Goal: Information Seeking & Learning: Learn about a topic

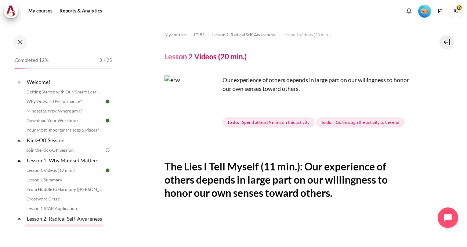
scroll to position [183, 0]
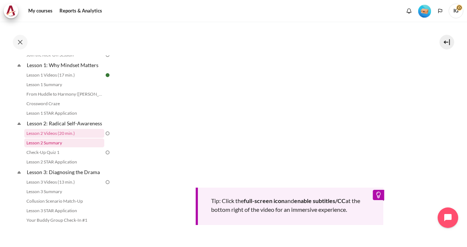
click at [67, 147] on link "Lesson 2 Summary" at bounding box center [64, 143] width 80 height 9
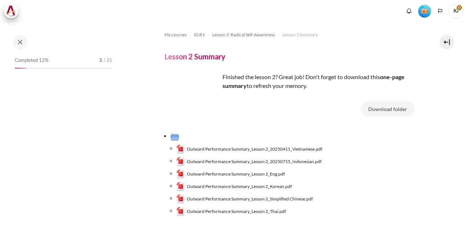
scroll to position [105, 0]
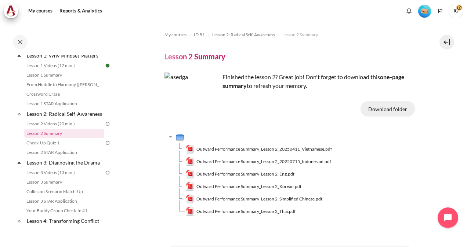
click at [374, 107] on button "Download folder" at bounding box center [387, 108] width 54 height 15
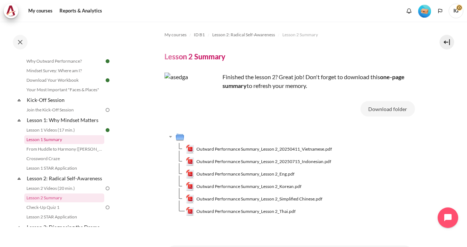
scroll to position [0, 0]
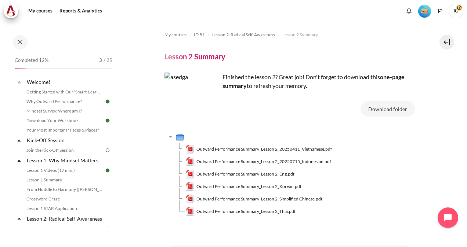
click at [442, 95] on section "My courses ID B1 Lesson 2: Radical Self-Awareness Lesson 2 Summary Lesson 2 Sum…" at bounding box center [289, 144] width 344 height 245
click at [78, 148] on link "Join the Kick-Off Session" at bounding box center [64, 150] width 80 height 9
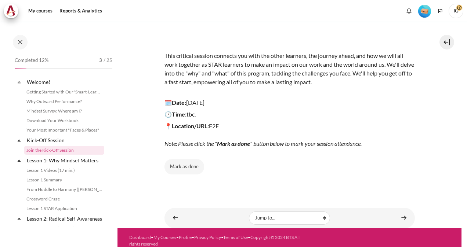
scroll to position [9, 0]
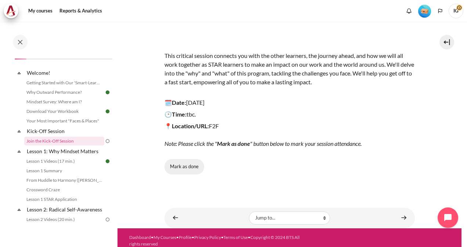
click at [180, 168] on button "Mark as done" at bounding box center [184, 166] width 40 height 15
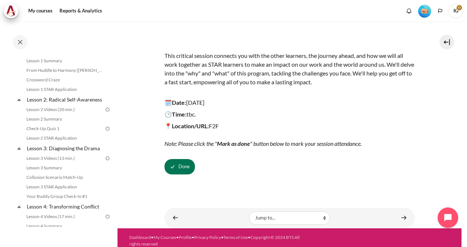
scroll to position [46, 0]
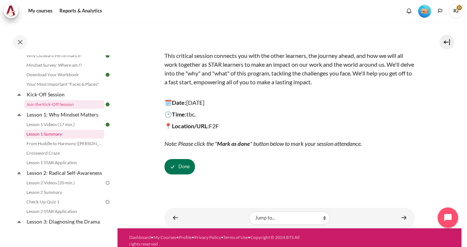
click at [62, 132] on link "Lesson 1 Summary" at bounding box center [64, 134] width 80 height 9
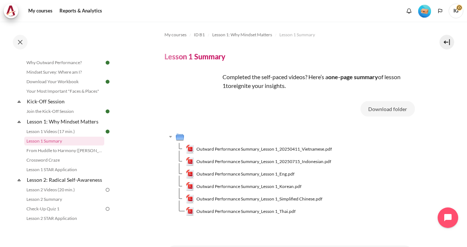
scroll to position [76, 0]
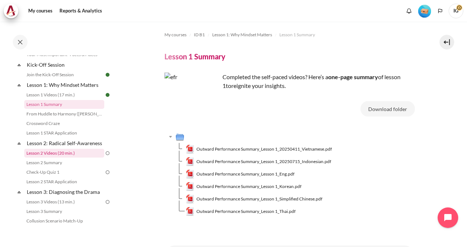
click at [68, 158] on link "Lesson 2 Videos (20 min.)" at bounding box center [64, 153] width 80 height 9
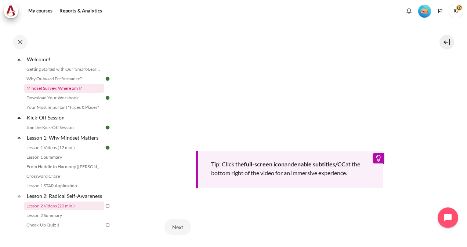
scroll to position [73, 0]
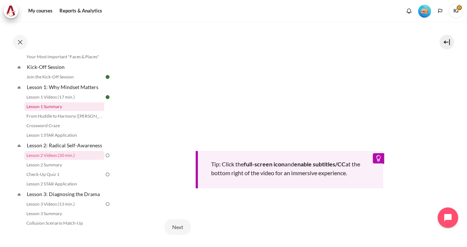
click at [58, 108] on link "Lesson 1 Summary" at bounding box center [64, 106] width 80 height 9
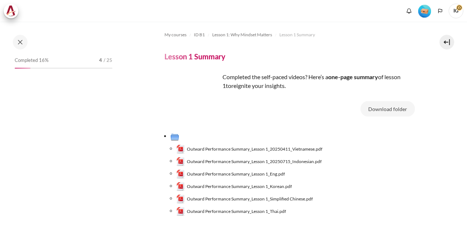
scroll to position [39, 0]
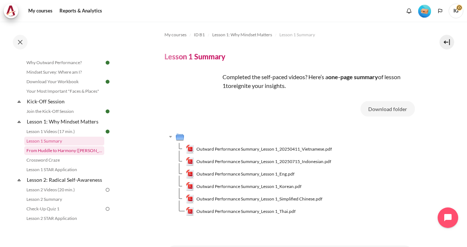
click at [65, 150] on link "From Huddle to Harmony ([PERSON_NAME]'s Story)" at bounding box center [64, 150] width 80 height 9
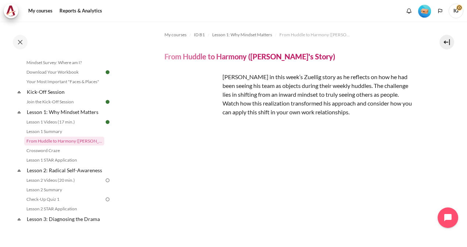
scroll to position [37, 0]
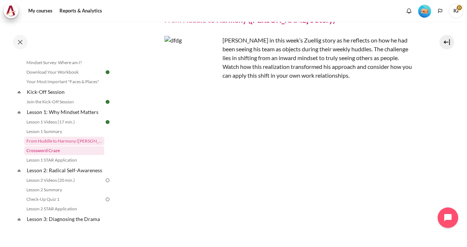
click at [49, 150] on link "Crossword Craze" at bounding box center [64, 150] width 80 height 9
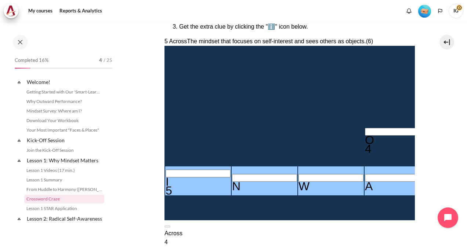
scroll to position [58, 0]
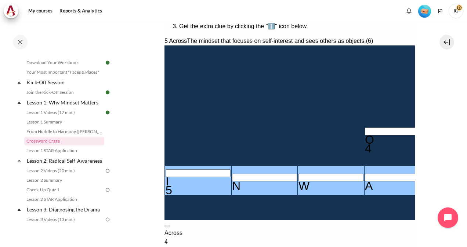
click at [431, 140] on input "Crossword grid. Use arrow keys to navigate and the keyboard to enter characters…" at bounding box center [463, 136] width 65 height 8
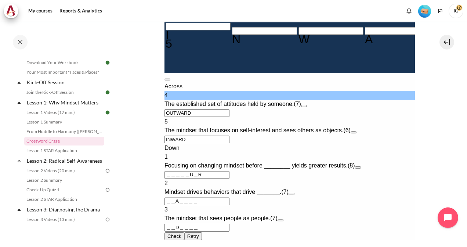
scroll to position [330, 0]
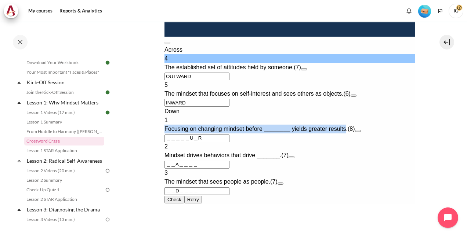
drag, startPoint x: 176, startPoint y: 175, endPoint x: 355, endPoint y: 177, distance: 179.4
click at [347, 132] on span "Focusing on changing mindset before ________ yields greater results." at bounding box center [255, 129] width 183 height 6
drag, startPoint x: 355, startPoint y: 177, endPoint x: 342, endPoint y: 175, distance: 13.3
copy span "Focusing on changing mindset before ________ yields greater results"
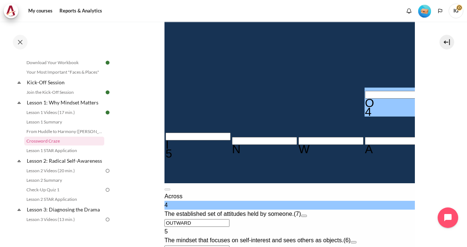
scroll to position [147, 0]
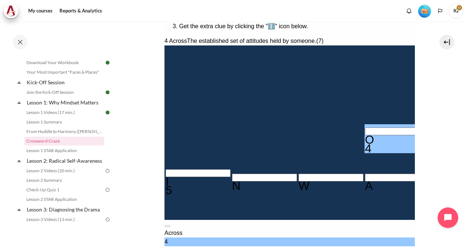
click at [431, 54] on input "Crossword grid. Use arrow keys to navigate and the keyboard to enter characters…" at bounding box center [463, 54] width 65 height 8
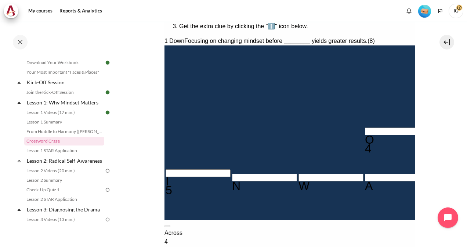
type input "B＿＿＿＿U＿R"
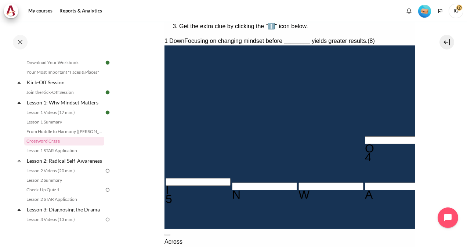
type input "BE＿＿＿U＿R"
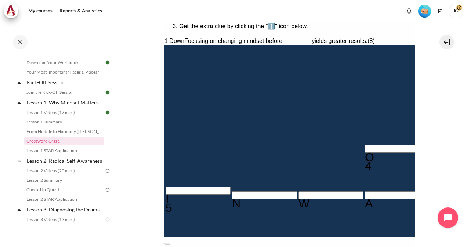
type input "BEH＿＿U＿R"
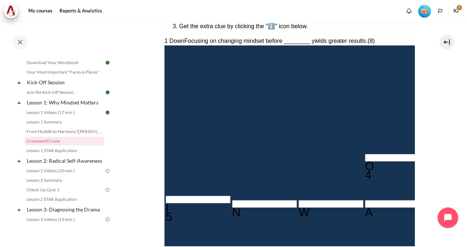
type input "BEHA＿U＿R"
type input "BEHAVU＿R"
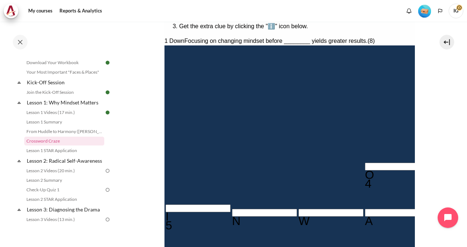
type input "OITWARD"
type input "BEHAVI＿R"
type input "BEHAVIOR"
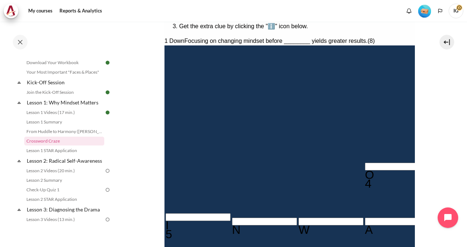
type input "INWAUD"
type input "BEHAVIOU"
type input "INWA＿D"
type input "BEHAVIO＿"
type input "INWARD"
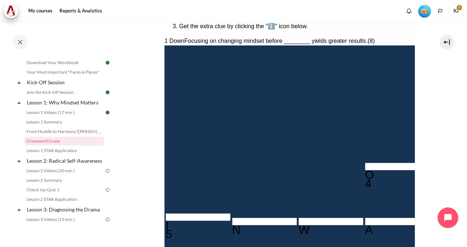
type input "BEHAVIOR"
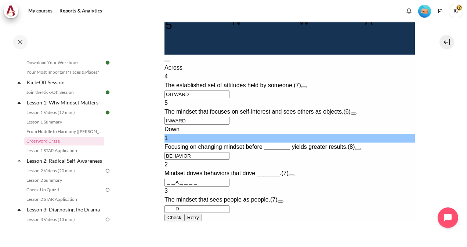
scroll to position [367, 0]
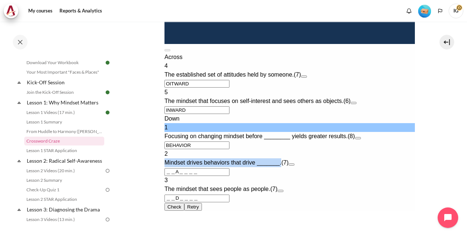
drag, startPoint x: 176, startPoint y: 163, endPoint x: 291, endPoint y: 162, distance: 114.8
click at [281, 162] on span "Mindset drives behaviors that drive _______." at bounding box center [222, 163] width 117 height 6
drag, startPoint x: 291, startPoint y: 162, endPoint x: 281, endPoint y: 164, distance: 10.0
copy span "Mindset drives behaviors that drive _______."
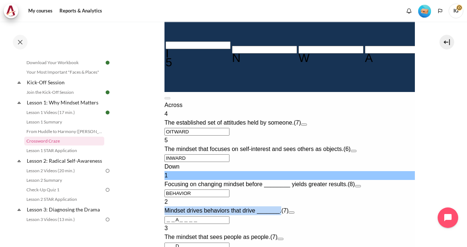
scroll to position [420, 0]
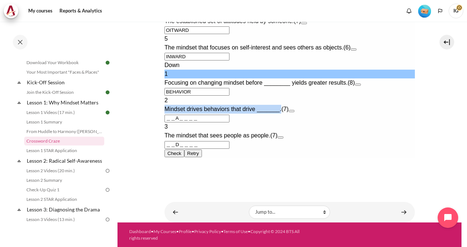
click at [184, 157] on button "Check Check the characters. The responses will be marked as correct, incorrect,…" at bounding box center [174, 154] width 20 height 8
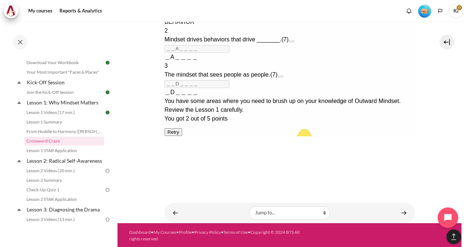
scroll to position [508, 0]
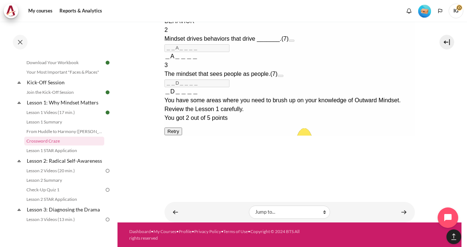
click at [182, 135] on button "Retry Retry the task. Reset all responses and start the task over again." at bounding box center [173, 132] width 18 height 8
type input "＿＿＿＿＿＿＿"
type input "＿＿＿＿＿＿"
type input "＿＿＿＿＿＿＿＿"
type input "＿＿＿＿＿＿＿"
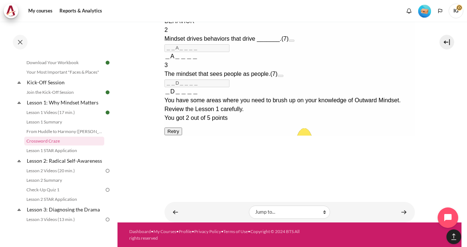
type input "＿＿＿＿＿＿＿"
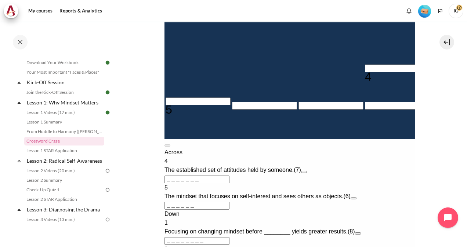
scroll to position [127, 0]
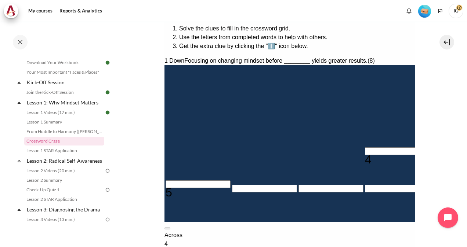
click at [431, 73] on input "Row 1, Column 5. 1 Down. Focusing on changing mindset before ________ yields gr…" at bounding box center [463, 73] width 65 height 8
type input "B＿＿＿＿＿＿＿"
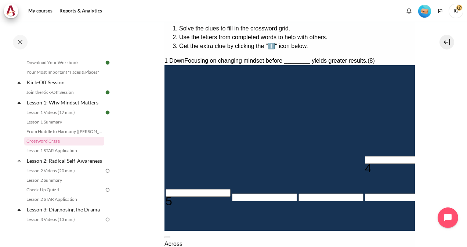
type input "BE＿＿＿＿＿＿"
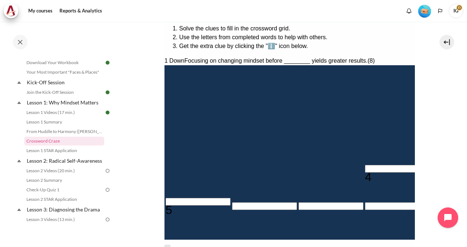
type input "BEH＿＿＿＿＿"
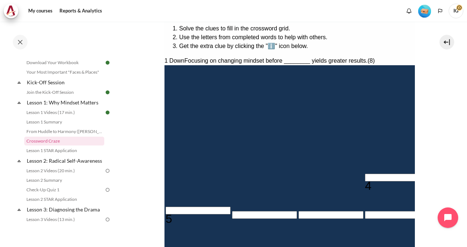
type input "BEHA＿＿＿＿"
type input "BEHAV＿＿＿"
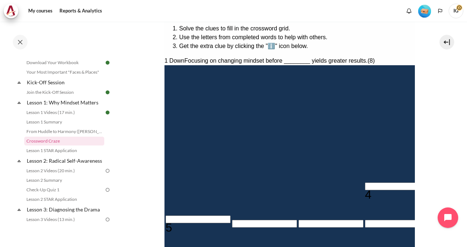
type input "＿I＿＿＿＿＿"
type input "BEHAVI＿＿"
type input "BEHAVIO＿"
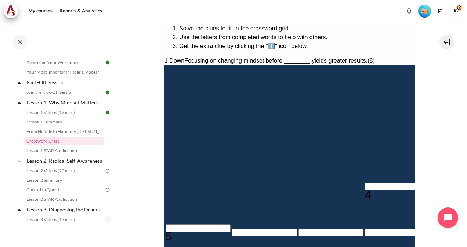
type input "＿＿＿＿R＿"
type input "BEHAVIOR"
click at [184, 232] on input "Row 8, Column 1. 5 Across. The mindset that focuses on self-interest and sees o…" at bounding box center [197, 228] width 65 height 8
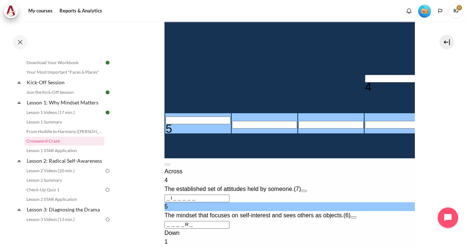
scroll to position [274, 0]
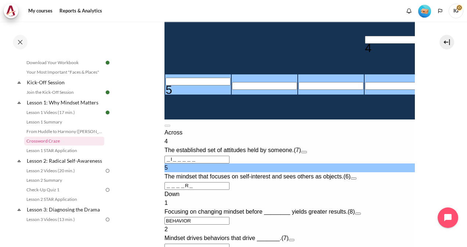
type input "I＿＿＿R＿"
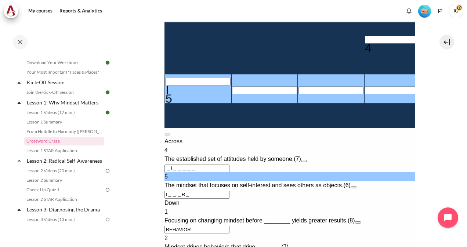
type input "IN＿＿R＿"
type input "INW＿R＿"
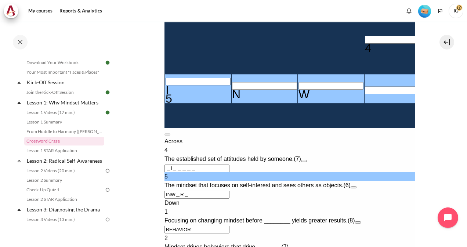
type input "INWAR＿"
type input "INWARD"
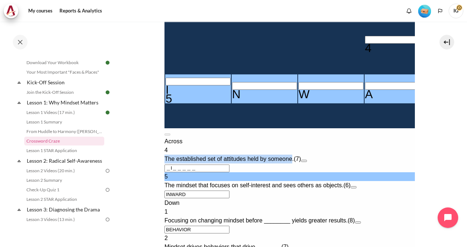
drag, startPoint x: 176, startPoint y: 165, endPoint x: 303, endPoint y: 165, distance: 126.9
click at [293, 162] on span "The established set of attitudes held by someone." at bounding box center [228, 159] width 129 height 6
copy span "The established set of attitudes held by someone"
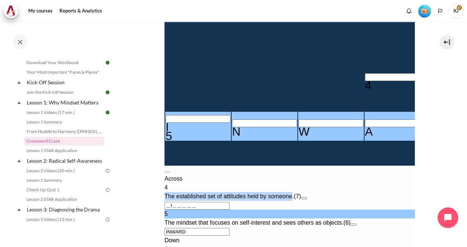
scroll to position [200, 0]
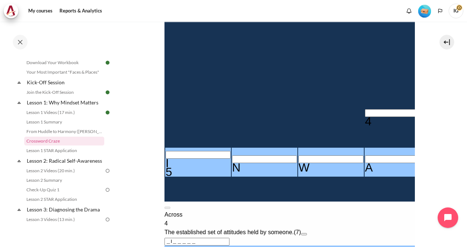
click at [364, 117] on input "Row 6, Column 4. 4 Across. The established set of attitudes held by someone., L…" at bounding box center [396, 113] width 65 height 8
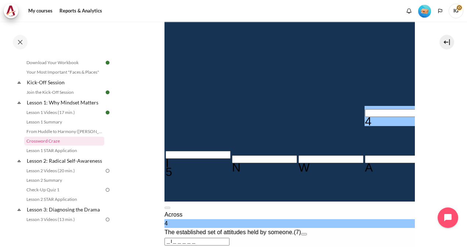
type input "MI＿＿＿＿＿"
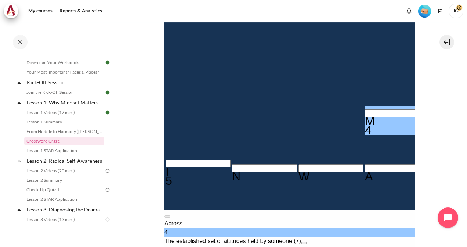
type input "MIN＿＿＿＿"
type input "MIND＿＿＿"
type input "MINDS＿＿"
type input "＿＿S＿＿＿＿"
type input "MINDSE＿"
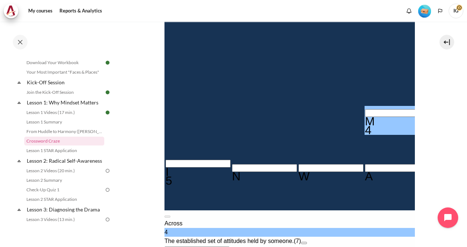
type input "MINDSET"
type input "＿＿T＿＿＿＿"
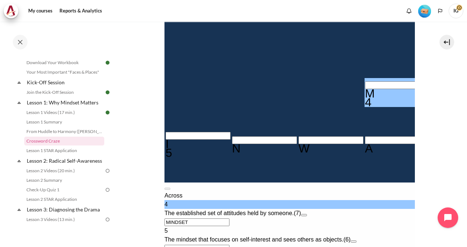
scroll to position [164, 0]
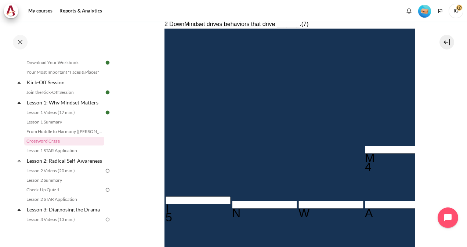
type input "R＿S＿＿＿＿"
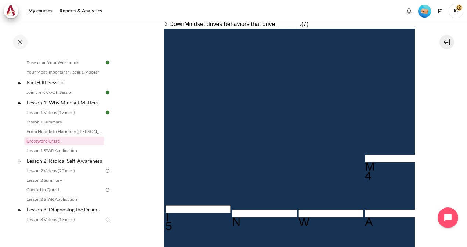
type input "RES＿＿＿＿"
type input "RESU＿＿＿"
type input "RESUL＿＿"
type input "RESULT＿"
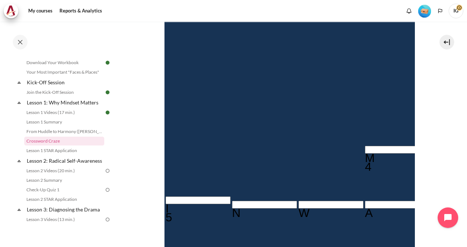
type input "RESULTS"
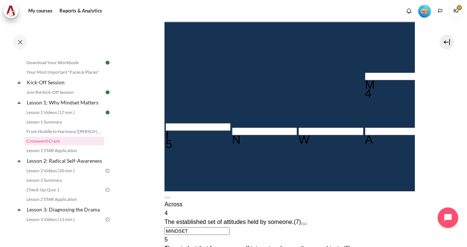
scroll to position [136, 0]
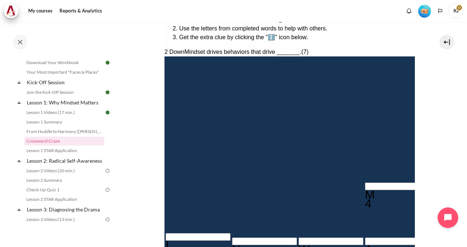
type input "O＿T＿＿＿＿"
type input "OUT＿＿＿＿"
type input "OUTW＿＿＿"
type input "OUTWA＿＿"
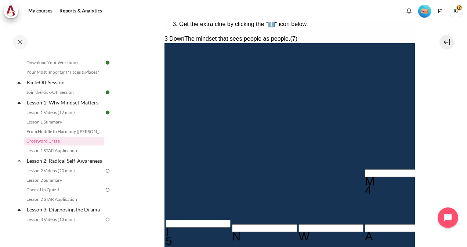
type input "OUTWAR＿"
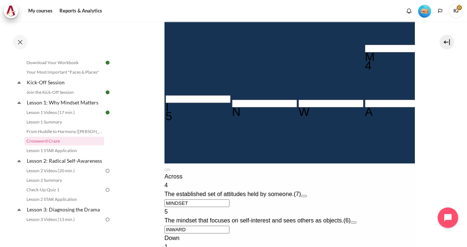
type input "OUTWARD"
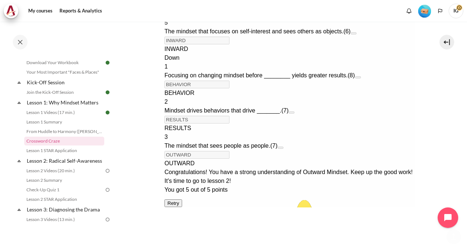
scroll to position [508, 0]
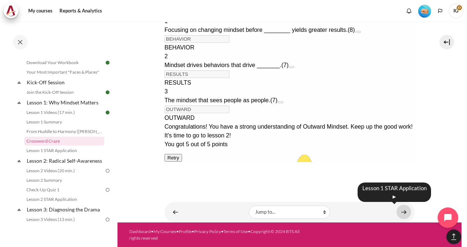
click at [398, 212] on link "Content" at bounding box center [403, 212] width 15 height 14
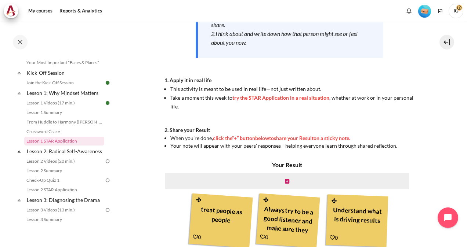
scroll to position [220, 0]
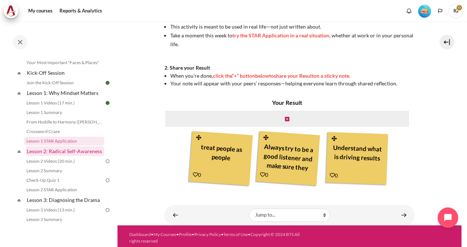
click at [68, 153] on link "Lesson 2: Radical Self-Awareness" at bounding box center [65, 151] width 78 height 10
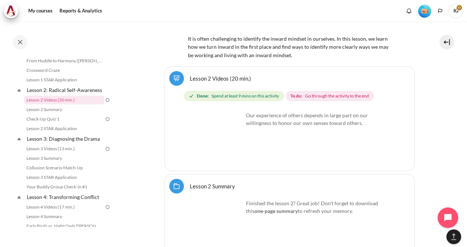
scroll to position [1567, 0]
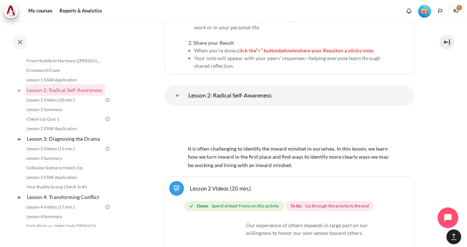
click at [256, 118] on img "Content" at bounding box center [289, 128] width 203 height 32
click at [184, 92] on link "Lesson 2: Radical Self-Awareness" at bounding box center [177, 95] width 15 height 15
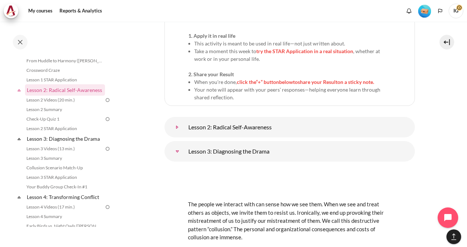
click at [184, 120] on link "Lesson 2: Radical Self-Awareness" at bounding box center [177, 127] width 15 height 15
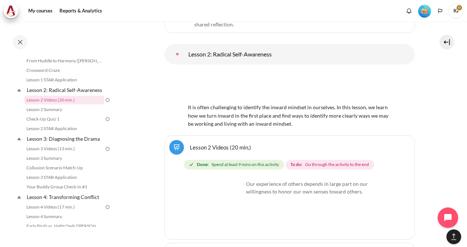
scroll to position [1640, 0]
click at [201, 143] on link "Lesson 2 Videos (20 min.)" at bounding box center [220, 146] width 61 height 7
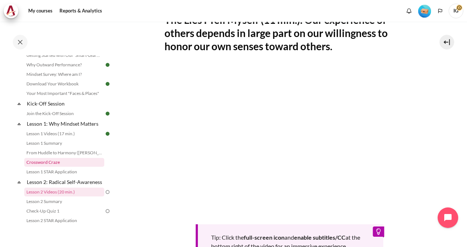
scroll to position [73, 0]
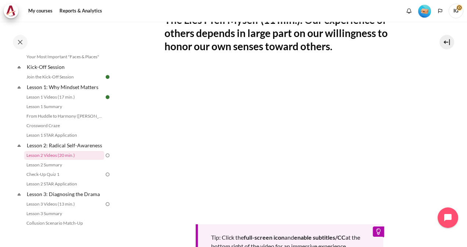
click at [104, 159] on img at bounding box center [107, 155] width 7 height 7
click at [65, 169] on link "Lesson 2 Summary" at bounding box center [64, 165] width 80 height 9
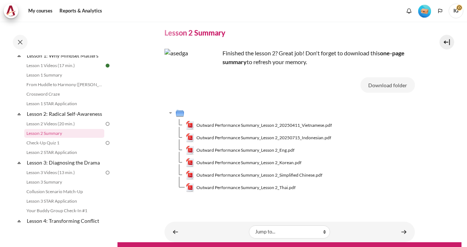
scroll to position [44, 0]
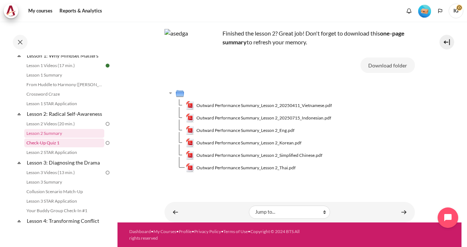
click at [59, 147] on link "Check-Up Quiz 1" at bounding box center [64, 143] width 80 height 9
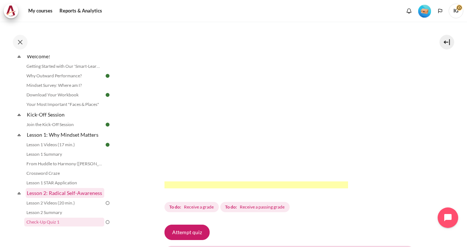
scroll to position [78, 0]
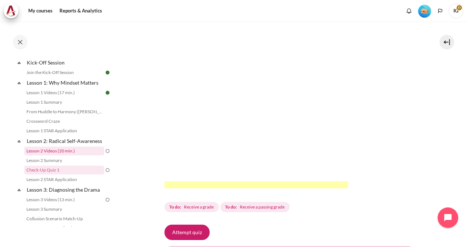
click at [75, 156] on link "Lesson 2 Videos (20 min.)" at bounding box center [64, 151] width 80 height 9
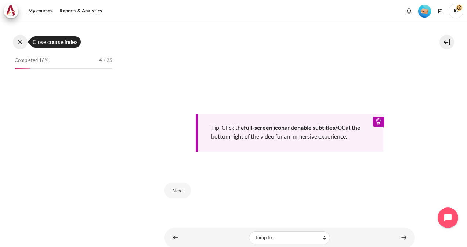
scroll to position [95, 0]
click at [19, 42] on button at bounding box center [20, 42] width 15 height 15
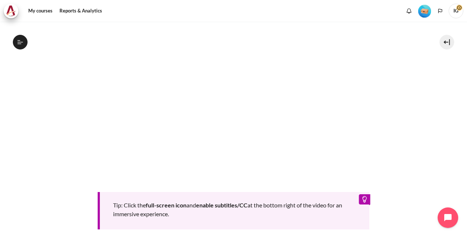
scroll to position [110, 0]
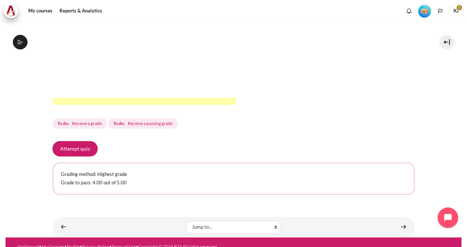
scroll to position [238, 0]
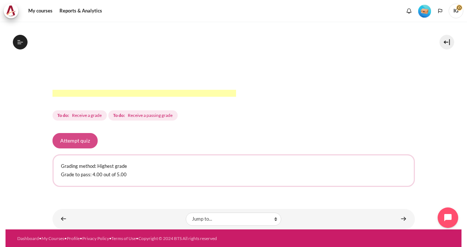
click at [81, 136] on button "Attempt quiz" at bounding box center [74, 140] width 45 height 15
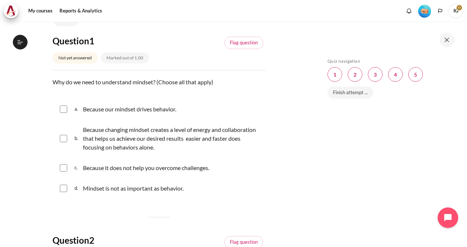
scroll to position [73, 0]
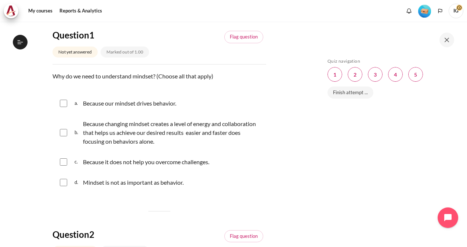
click at [64, 102] on input "Content" at bounding box center [63, 103] width 7 height 7
checkbox input "true"
click at [64, 132] on input "Content" at bounding box center [63, 132] width 7 height 7
checkbox input "true"
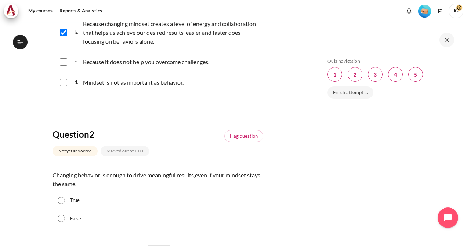
scroll to position [183, 0]
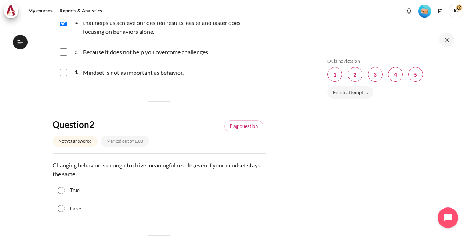
click at [60, 209] on input "False" at bounding box center [61, 208] width 7 height 7
radio input "true"
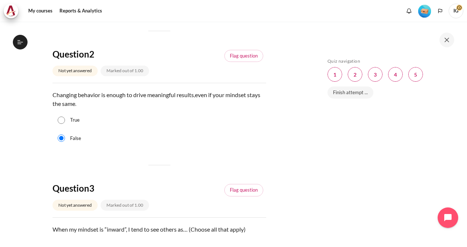
scroll to position [293, 0]
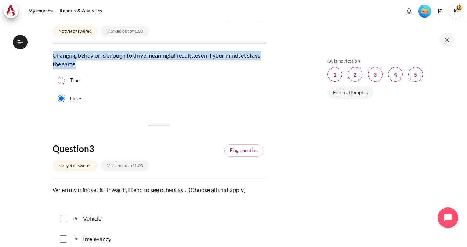
drag, startPoint x: 54, startPoint y: 56, endPoint x: 92, endPoint y: 62, distance: 39.4
click at [92, 62] on p "Changing behavior is enough to drive meaningful results , even if your mindset …" at bounding box center [158, 60] width 213 height 18
drag, startPoint x: 92, startPoint y: 62, endPoint x: 82, endPoint y: 59, distance: 10.9
copy p "Changing behavior is enough to drive meaningful results , even if your mindset …"
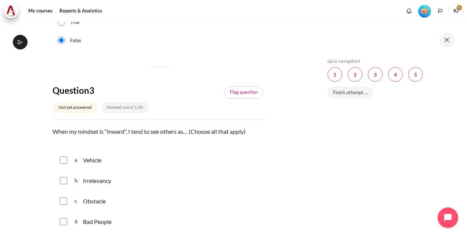
scroll to position [367, 0]
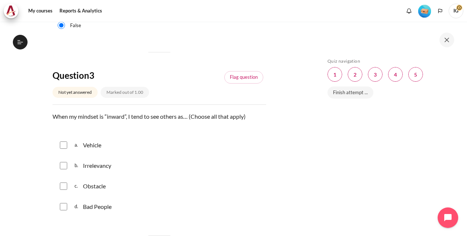
click at [61, 207] on input "Content" at bounding box center [63, 206] width 7 height 7
checkbox input "true"
click at [61, 184] on input "Content" at bounding box center [63, 186] width 7 height 7
checkbox input "true"
click at [63, 164] on input "Content" at bounding box center [63, 165] width 7 height 7
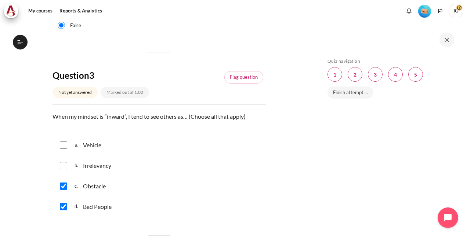
checkbox input "true"
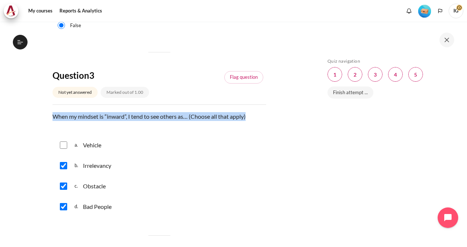
drag, startPoint x: 54, startPoint y: 115, endPoint x: 248, endPoint y: 111, distance: 194.0
click at [248, 112] on p "When my mindset is “inward”, I tend to see others as… (Choose all that apply)" at bounding box center [158, 116] width 213 height 9
drag, startPoint x: 248, startPoint y: 111, endPoint x: 204, endPoint y: 118, distance: 44.1
copy p "When my mindset is “inward”, I tend to see others as… (Choose all that apply)"
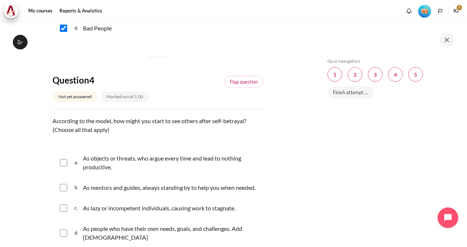
scroll to position [587, 0]
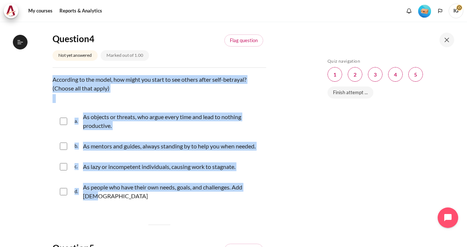
drag, startPoint x: 53, startPoint y: 80, endPoint x: 263, endPoint y: 192, distance: 238.1
copy div "According to the model, how might you start to see others after self-betrayal? …"
click at [61, 118] on input "Content" at bounding box center [63, 121] width 7 height 7
checkbox input "true"
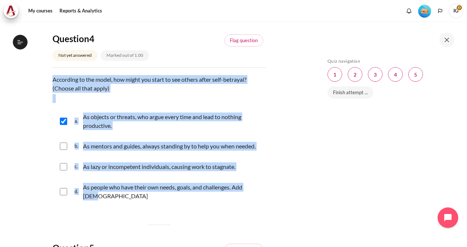
click at [62, 166] on input "Content" at bounding box center [63, 166] width 7 height 7
checkbox input "true"
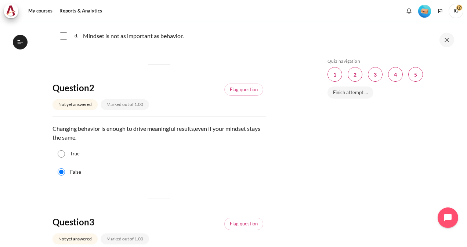
scroll to position [37, 0]
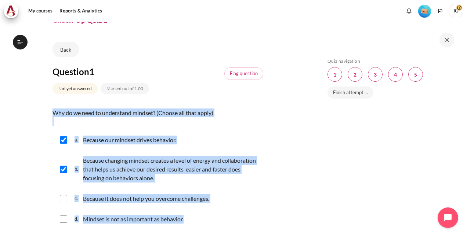
drag, startPoint x: 54, startPoint y: 111, endPoint x: 212, endPoint y: 219, distance: 190.9
click at [212, 219] on div "Question text Why do we need to understand mindset? (Choose all that apply) Que…" at bounding box center [158, 170] width 213 height 122
copy div "Why do we need to understand mindset? (Choose all that apply) Question 1 Answer…"
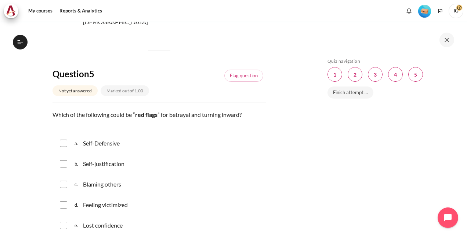
scroll to position [770, 0]
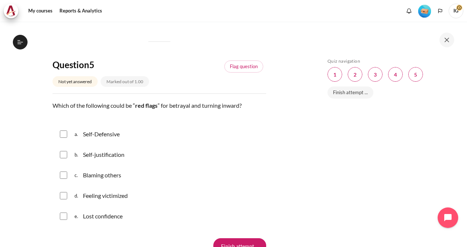
click at [62, 151] on input "Content" at bounding box center [63, 154] width 7 height 7
checkbox input "true"
click at [62, 172] on input "Content" at bounding box center [63, 175] width 7 height 7
checkbox input "true"
click at [62, 192] on input "Content" at bounding box center [63, 195] width 7 height 7
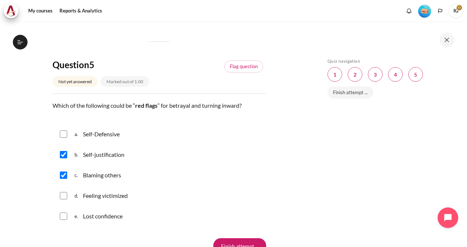
checkbox input "true"
click at [61, 213] on input "Content" at bounding box center [63, 216] width 7 height 7
checkbox input "true"
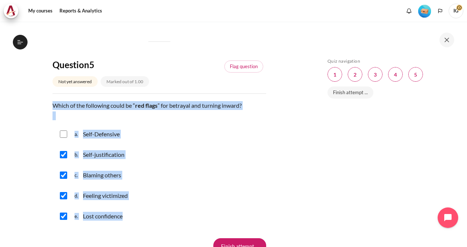
drag, startPoint x: 54, startPoint y: 96, endPoint x: 135, endPoint y: 203, distance: 134.3
click at [135, 203] on div "Question text Which of the following could be “ red flags ” for betrayal and tu…" at bounding box center [158, 164] width 213 height 126
drag, startPoint x: 135, startPoint y: 203, endPoint x: 141, endPoint y: 97, distance: 106.5
copy div "Which of the following could be “ red flags ” for betrayal and turning inward? …"
click at [62, 131] on input "Content" at bounding box center [63, 134] width 7 height 7
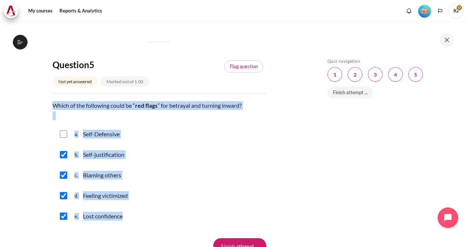
checkbox input "true"
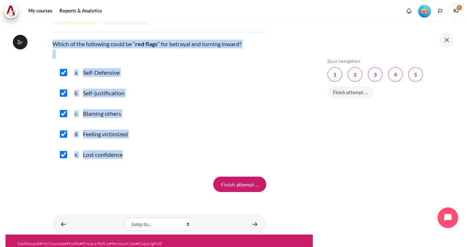
scroll to position [834, 0]
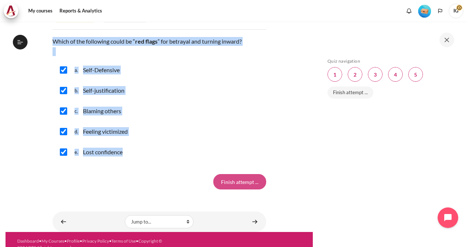
click at [249, 174] on input "Finish attempt ..." at bounding box center [239, 181] width 53 height 15
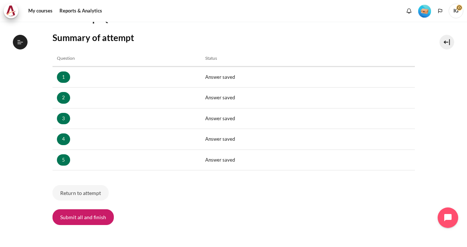
scroll to position [110, 0]
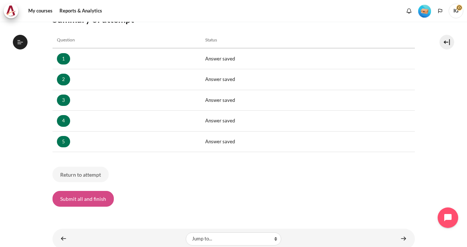
click at [96, 198] on button "Submit all and finish" at bounding box center [82, 198] width 61 height 15
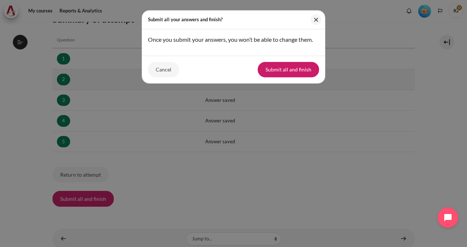
click at [277, 70] on button "Submit all and finish" at bounding box center [287, 69] width 61 height 15
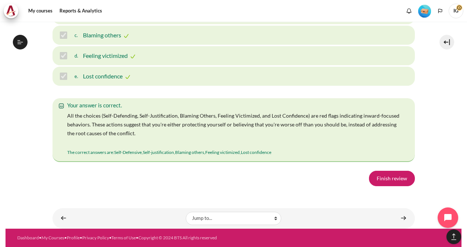
scroll to position [1327, 0]
click at [402, 180] on link "Finish review" at bounding box center [392, 178] width 46 height 15
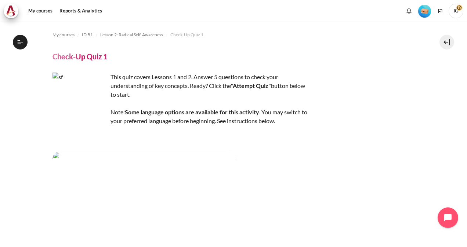
scroll to position [114, 0]
click at [21, 43] on icon at bounding box center [20, 42] width 7 height 7
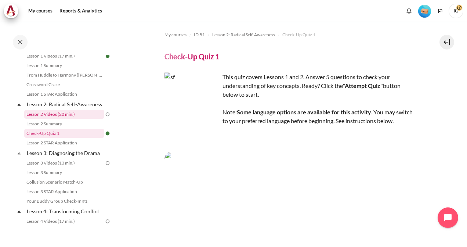
click at [61, 119] on link "Lesson 2 Videos (20 min.)" at bounding box center [64, 114] width 80 height 9
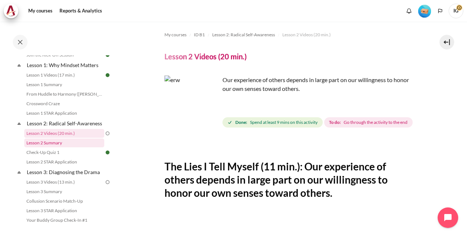
click at [73, 147] on link "Lesson 2 Summary" at bounding box center [64, 143] width 80 height 9
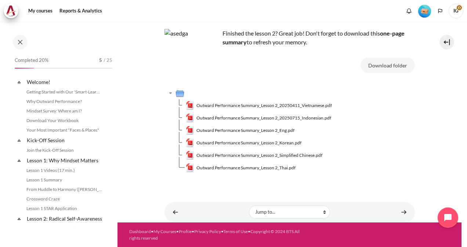
scroll to position [105, 0]
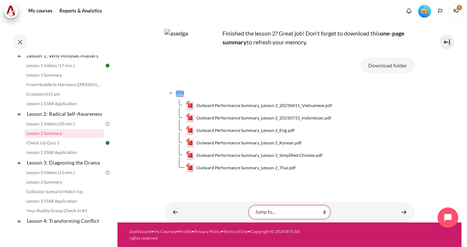
click at [321, 213] on select "Jump to... Getting Started with Our 'Smart-Learning' Platform Why Outward Perfo…" at bounding box center [289, 212] width 81 height 13
click at [387, 167] on td "Outward Performance Summary_Lesson 2_Thai.pdf" at bounding box center [300, 168] width 229 height 12
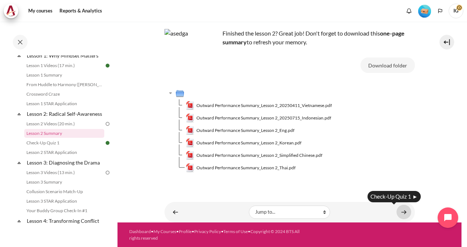
click at [400, 212] on link "Content" at bounding box center [403, 212] width 15 height 14
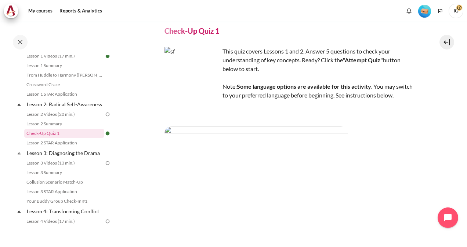
scroll to position [37, 0]
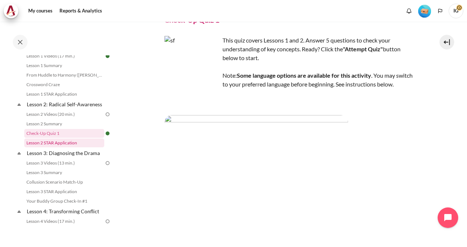
click at [70, 147] on link "Lesson 2 STAR Application" at bounding box center [64, 143] width 80 height 9
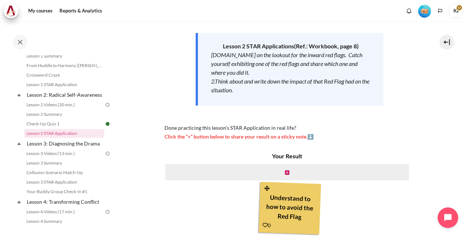
scroll to position [147, 0]
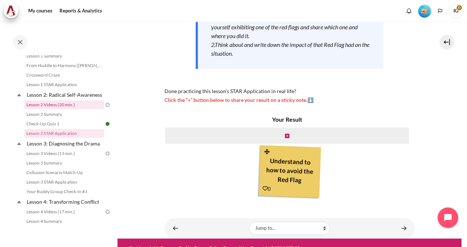
click at [71, 109] on link "Lesson 2 Videos (20 min.)" at bounding box center [64, 104] width 80 height 9
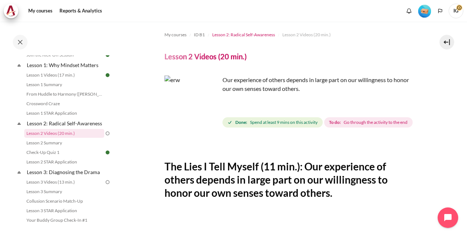
click at [235, 36] on span "Lesson 2: Radical Self-Awareness" at bounding box center [243, 35] width 63 height 7
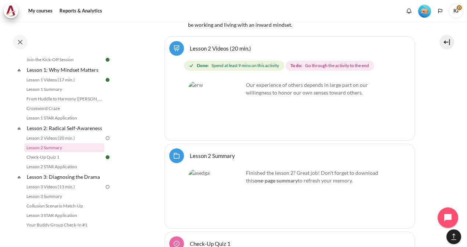
scroll to position [1714, 0]
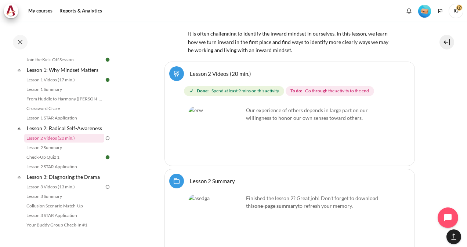
click at [324, 88] on span "Go through the activity to the end" at bounding box center [337, 91] width 64 height 7
click at [290, 106] on p "Our experience of others depends in large part on our willingness to honor our …" at bounding box center [289, 113] width 202 height 15
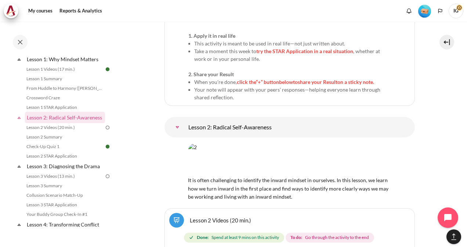
scroll to position [1603, 0]
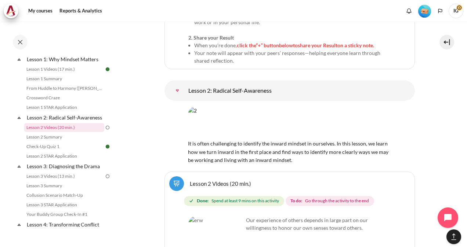
click at [208, 180] on link "Lesson 2 Videos (20 min.)" at bounding box center [220, 183] width 61 height 7
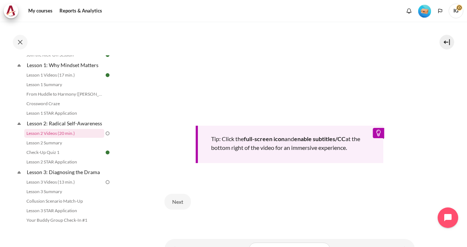
scroll to position [257, 0]
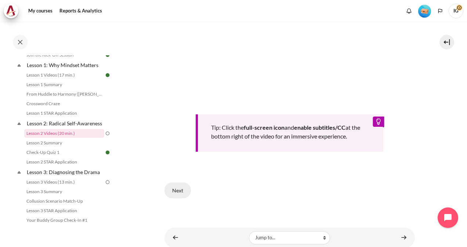
click at [181, 198] on button "Next" at bounding box center [177, 190] width 26 height 15
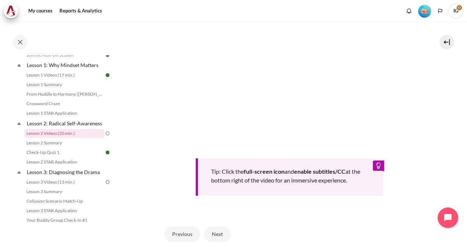
scroll to position [270, 0]
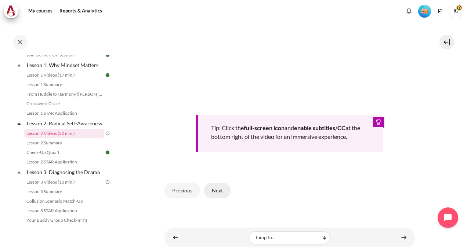
click at [217, 198] on button "Next" at bounding box center [217, 190] width 26 height 15
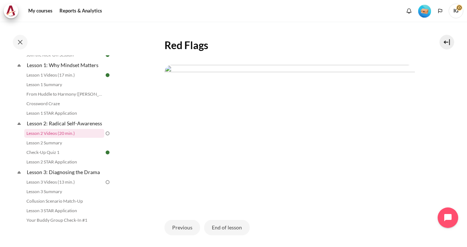
scroll to position [158, 0]
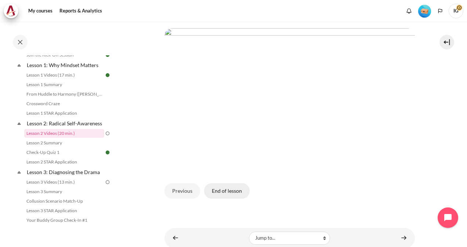
click at [228, 199] on button "End of lesson" at bounding box center [226, 190] width 45 height 15
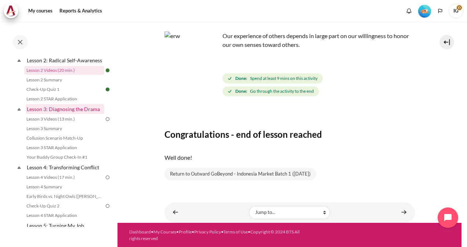
scroll to position [169, 0]
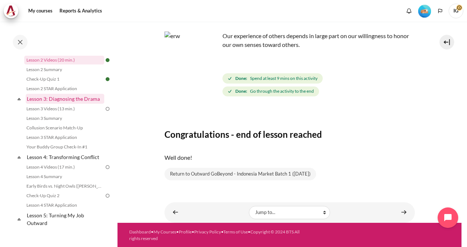
click at [77, 104] on link "Lesson 3: Diagnosing the Drama" at bounding box center [65, 99] width 78 height 10
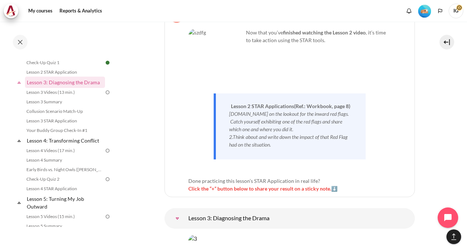
scroll to position [2330, 0]
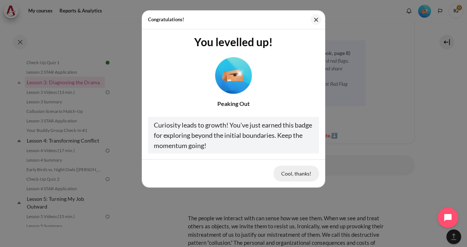
click at [288, 173] on button "Cool, thanks!" at bounding box center [295, 173] width 45 height 15
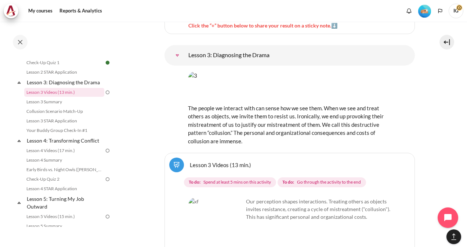
scroll to position [2477, 0]
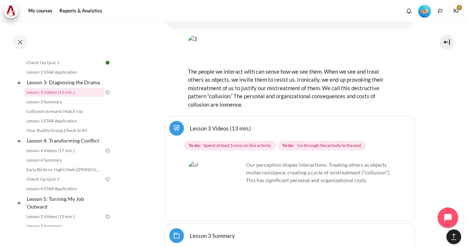
click at [226, 125] on link "Lesson 3 Videos (13 min.)" at bounding box center [220, 128] width 61 height 7
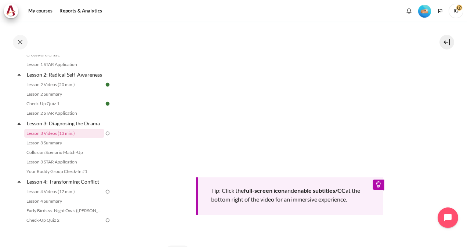
scroll to position [257, 0]
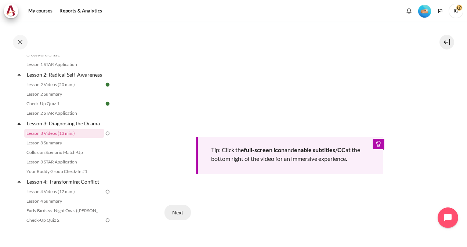
click at [181, 209] on button "Next" at bounding box center [177, 212] width 26 height 15
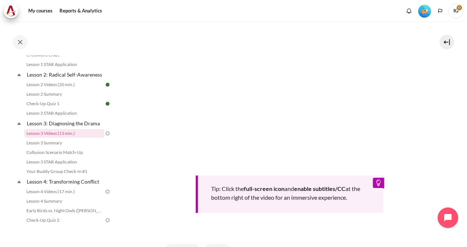
scroll to position [257, 0]
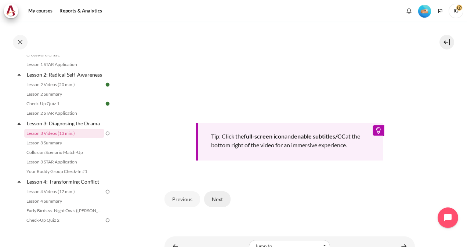
click at [213, 196] on button "Next" at bounding box center [217, 198] width 26 height 15
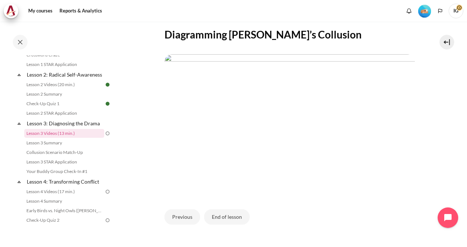
scroll to position [147, 0]
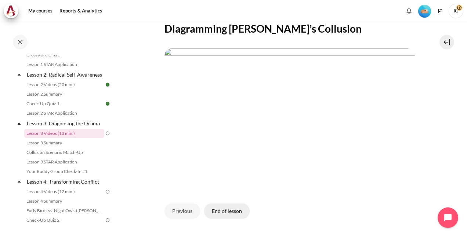
click at [231, 219] on button "End of lesson" at bounding box center [226, 211] width 45 height 15
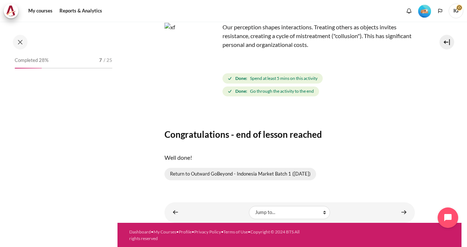
scroll to position [144, 0]
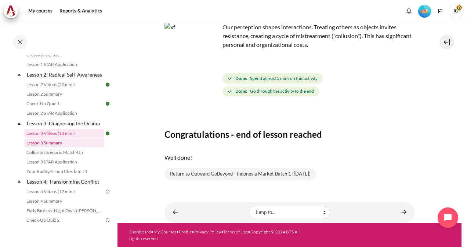
click at [82, 147] on link "Lesson 3 Summary" at bounding box center [64, 143] width 80 height 9
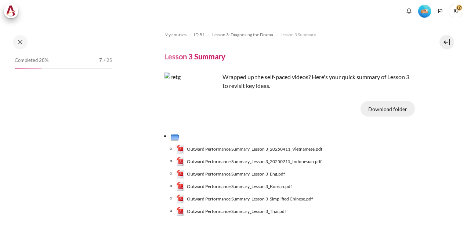
click at [387, 109] on button "Download folder" at bounding box center [387, 108] width 54 height 15
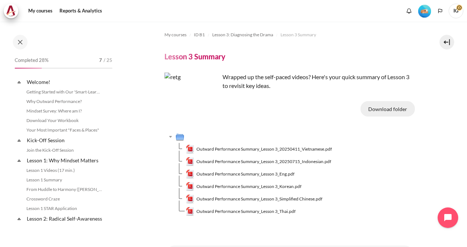
scroll to position [154, 0]
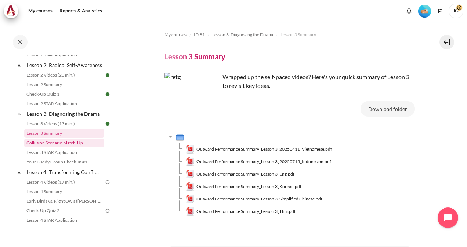
click at [73, 147] on link "Collusion Scenario Match-Up" at bounding box center [64, 143] width 80 height 9
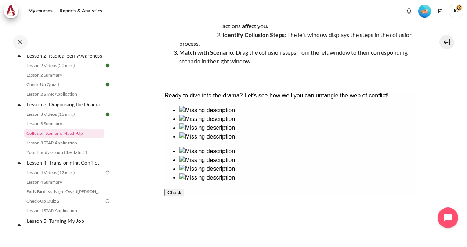
scroll to position [110, 0]
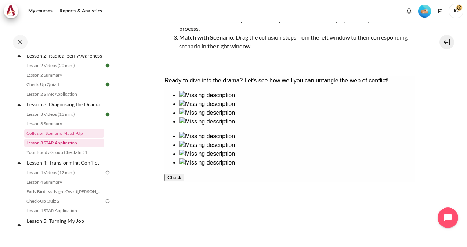
click at [47, 147] on link "Lesson 3 STAR Application" at bounding box center [64, 143] width 80 height 9
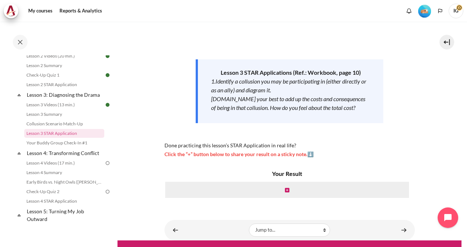
scroll to position [102, 0]
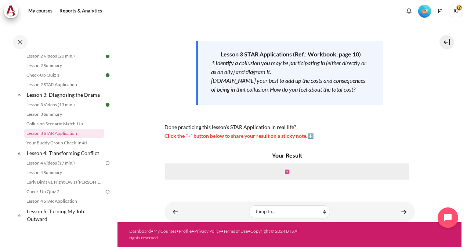
click at [285, 172] on icon "Content" at bounding box center [287, 171] width 4 height 5
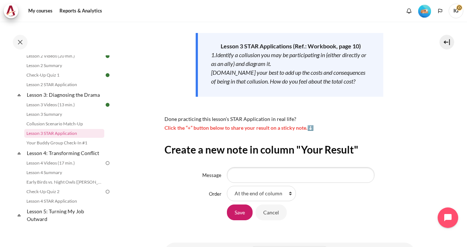
scroll to position [147, 0]
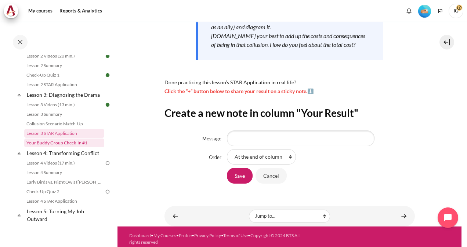
click at [68, 147] on link "Your Buddy Group Check-In #1" at bounding box center [64, 143] width 80 height 9
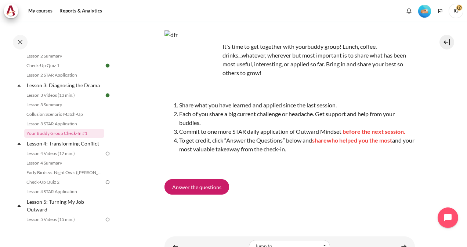
scroll to position [12, 0]
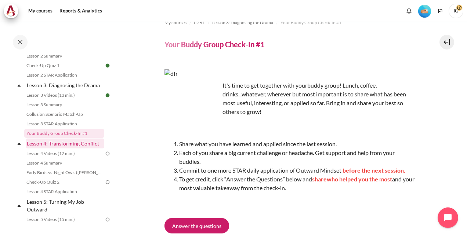
click at [76, 149] on link "Lesson 4: Transforming Conflict" at bounding box center [65, 144] width 78 height 10
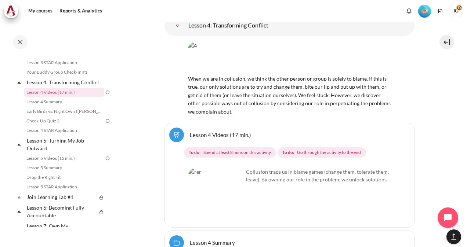
scroll to position [3274, 0]
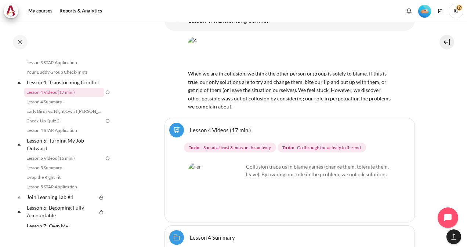
click at [215, 127] on link "Lesson 4 Videos (17 min.)" at bounding box center [220, 130] width 61 height 7
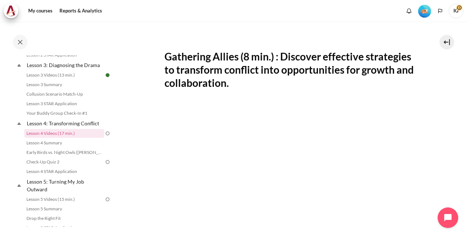
scroll to position [257, 0]
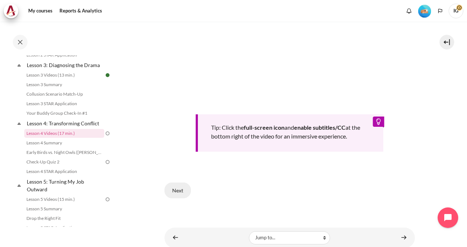
click at [172, 187] on button "Next" at bounding box center [177, 190] width 26 height 15
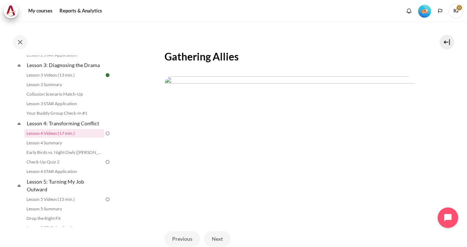
scroll to position [182, 0]
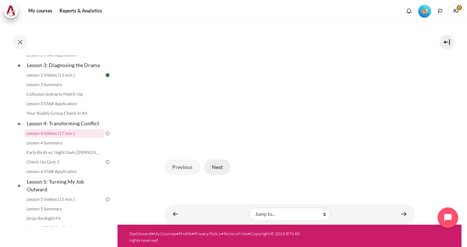
click at [222, 165] on button "Next" at bounding box center [217, 167] width 26 height 15
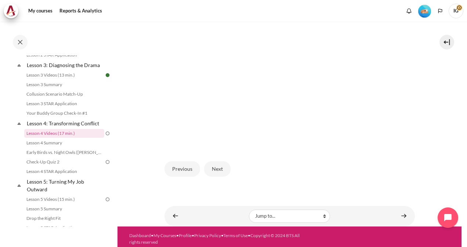
scroll to position [183, 0]
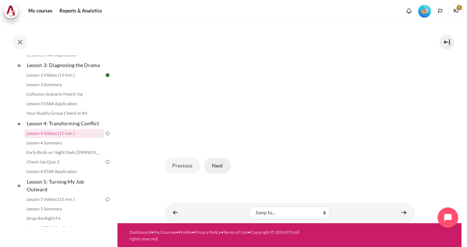
click at [219, 173] on button "Next" at bounding box center [217, 165] width 26 height 15
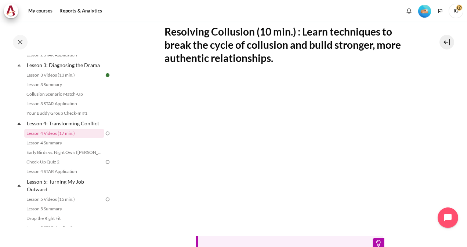
scroll to position [147, 0]
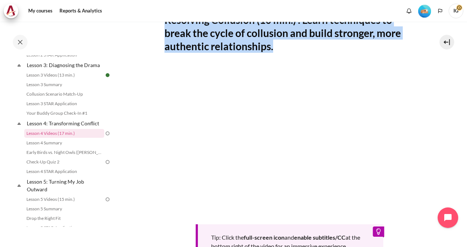
drag, startPoint x: 165, startPoint y: 31, endPoint x: 351, endPoint y: 56, distance: 187.2
click at [351, 53] on h2 "Resolving Collusion (10 min.) : Learn techniques to break the cycle of collusio…" at bounding box center [289, 33] width 250 height 40
copy h2 "Resolving Collusion (10 min.) : Learn techniques to break the cycle of collusio…"
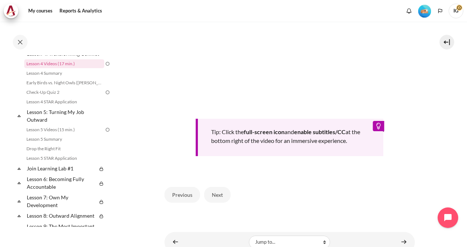
scroll to position [257, 0]
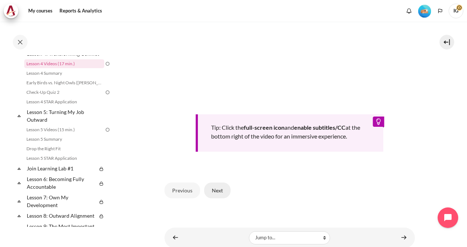
click at [213, 198] on button "Next" at bounding box center [217, 190] width 26 height 15
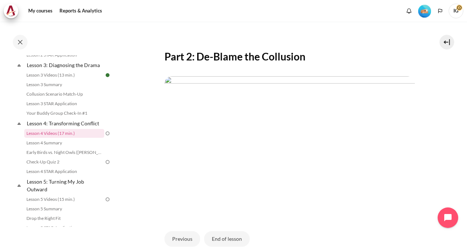
scroll to position [195, 0]
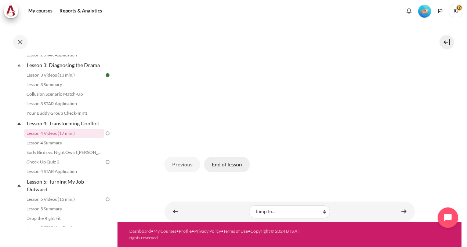
click at [230, 167] on button "End of lesson" at bounding box center [226, 164] width 45 height 15
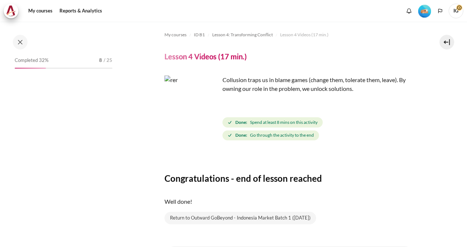
scroll to position [202, 0]
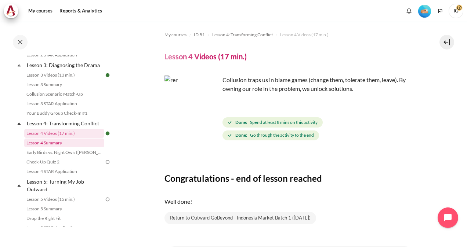
click at [65, 147] on link "Lesson 4 Summary" at bounding box center [64, 143] width 80 height 9
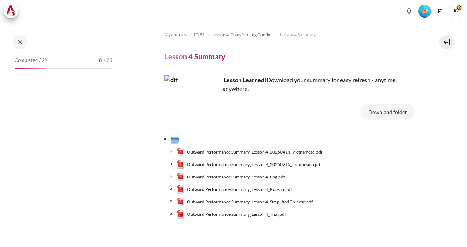
click at [388, 112] on button "Download folder" at bounding box center [387, 111] width 54 height 15
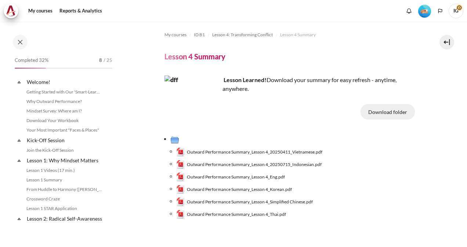
scroll to position [212, 0]
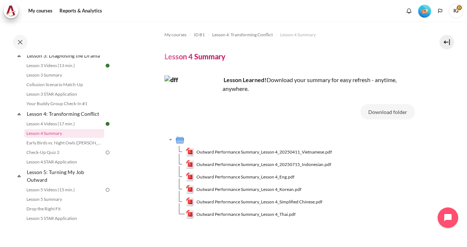
click at [426, 88] on section "My courses ID B1 Lesson 4: Transforming Conflict Lesson 4 Summary Lesson 4 Summ…" at bounding box center [289, 146] width 344 height 248
click at [63, 147] on link "Early Birds vs. Night Owls ([PERSON_NAME]'s Story)" at bounding box center [64, 143] width 80 height 9
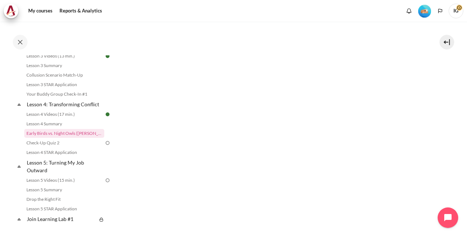
scroll to position [330, 0]
click at [33, 147] on link "Check-Up Quiz 2" at bounding box center [64, 143] width 80 height 9
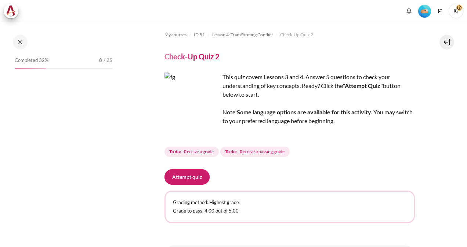
scroll to position [231, 0]
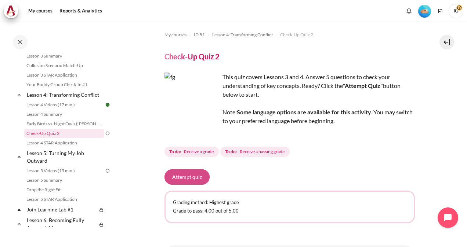
click at [189, 179] on button "Attempt quiz" at bounding box center [186, 176] width 45 height 15
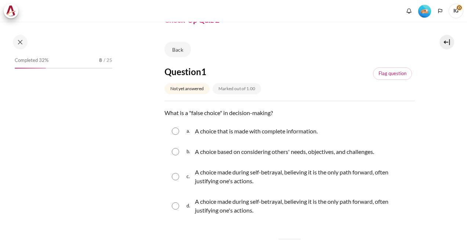
scroll to position [231, 0]
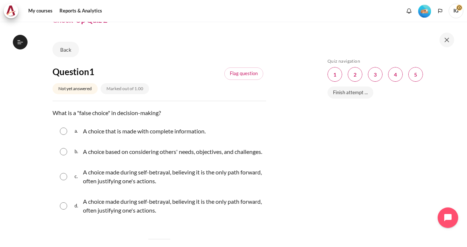
drag, startPoint x: 52, startPoint y: 111, endPoint x: 219, endPoint y: 218, distance: 198.3
click at [219, 218] on div "Question text What is a "false choice" in decision-making? Question 1 Answer a.…" at bounding box center [158, 165] width 213 height 113
copy div "What is a "false choice" in decision-making? Question 1 Answer a. A choice that…"
click at [61, 130] on input "Content" at bounding box center [63, 131] width 7 height 7
radio input "true"
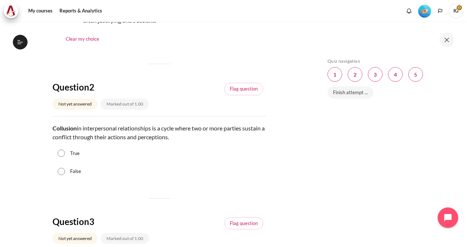
scroll to position [257, 0]
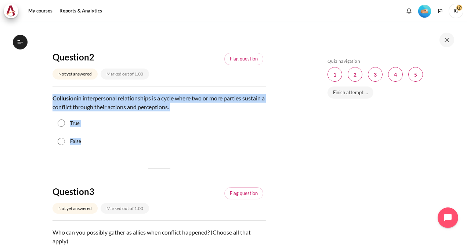
drag, startPoint x: 53, startPoint y: 105, endPoint x: 86, endPoint y: 149, distance: 55.2
click at [86, 149] on div "Question text Collusion in interpersonal relationships is a cycle where two or …" at bounding box center [158, 122] width 213 height 57
copy div "Collusion in interpersonal relationships is a cycle where two or more parties s…"
click at [62, 127] on input "True" at bounding box center [61, 123] width 7 height 7
radio input "true"
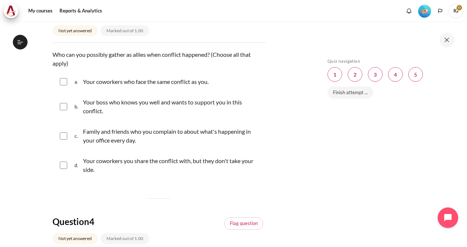
scroll to position [440, 0]
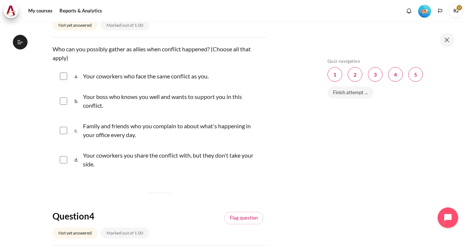
drag, startPoint x: 55, startPoint y: 56, endPoint x: 70, endPoint y: 66, distance: 17.9
click at [70, 62] on div "Who can you possibly gather as allies when conflict happened? (Choose all that …" at bounding box center [158, 54] width 213 height 18
drag, startPoint x: 70, startPoint y: 66, endPoint x: 59, endPoint y: 58, distance: 13.6
click at [59, 58] on div "Who can you possibly gather as allies when conflict happened? (Choose all that …" at bounding box center [158, 54] width 213 height 18
click at [129, 81] on div "Your coworkers who face the same conflict as you." at bounding box center [145, 76] width 125 height 9
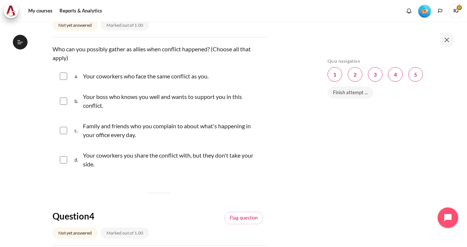
checkbox input "true"
drag, startPoint x: 54, startPoint y: 57, endPoint x: 247, endPoint y: 173, distance: 225.2
click at [247, 173] on div "Question text Who can you possibly gather as allies when conflict happened? (Ch…" at bounding box center [158, 110] width 213 height 131
copy div "Who can you possibly gather as allies when conflict happened? (Choose all that …"
click at [62, 105] on input "Content" at bounding box center [63, 101] width 7 height 7
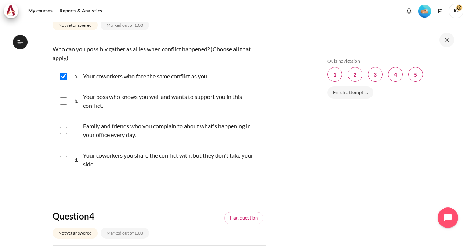
checkbox input "true"
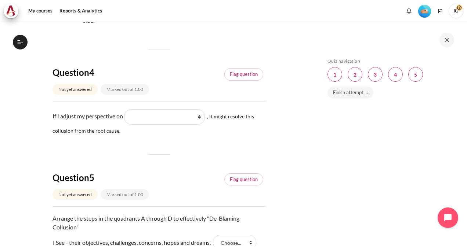
scroll to position [587, 0]
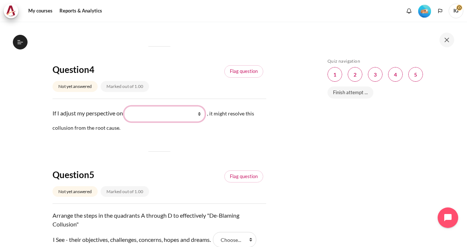
click at [203, 121] on select "What they do What I see and feel about what they do What I do What they see and…" at bounding box center [164, 113] width 81 height 15
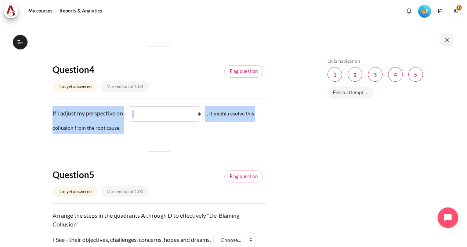
drag, startPoint x: 53, startPoint y: 120, endPoint x: 242, endPoint y: 141, distance: 190.0
click at [242, 134] on p "If I adjust my perspective on Blank 1 Question 4 What they do What I see and fe…" at bounding box center [158, 120] width 213 height 28
drag, startPoint x: 242, startPoint y: 141, endPoint x: 235, endPoint y: 126, distance: 16.4
copy p "If I adjust my perspective on Blank 1 Question 4 What they do What I see and fe…"
click at [203, 122] on select "What they do What I see and feel about what they do What I do What they see and…" at bounding box center [164, 113] width 81 height 15
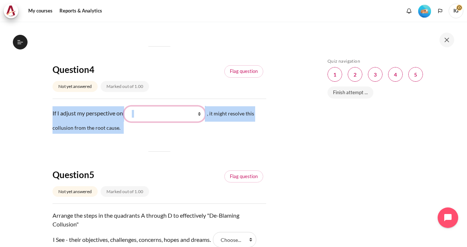
select select "3"
click at [128, 114] on select "What they do What I see and feel about what they do What I do What they see and…" at bounding box center [164, 113] width 81 height 15
click at [63, 123] on p "If I adjust my perspective on Blank 1 Question 4 What they do What I see and fe…" at bounding box center [158, 120] width 213 height 28
drag, startPoint x: 52, startPoint y: 121, endPoint x: 133, endPoint y: 141, distance: 83.5
click at [133, 134] on p "If I adjust my perspective on Blank 1 Question 4 What they do What I see and fe…" at bounding box center [158, 120] width 213 height 28
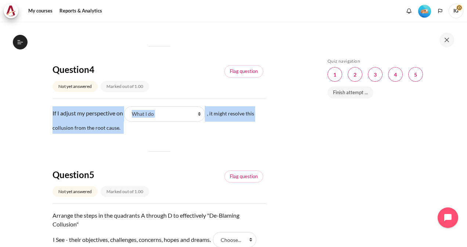
copy p "If I adjust my perspective on Blank 1 Question 4 What they do What I see and fe…"
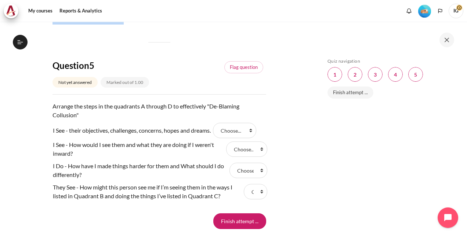
scroll to position [697, 0]
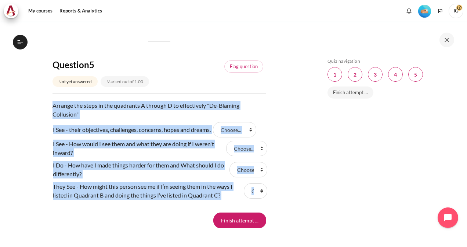
drag, startPoint x: 52, startPoint y: 112, endPoint x: 260, endPoint y: 212, distance: 230.8
copy div "Arrange the steps in the quadrants A through D to effectively "De-Blaming Collu…"
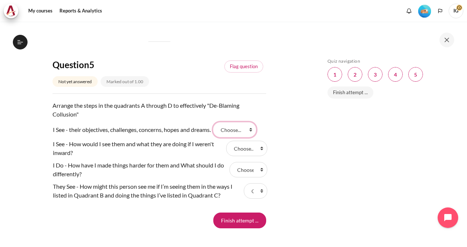
click at [254, 138] on select "Choose... C A B D" at bounding box center [234, 129] width 43 height 15
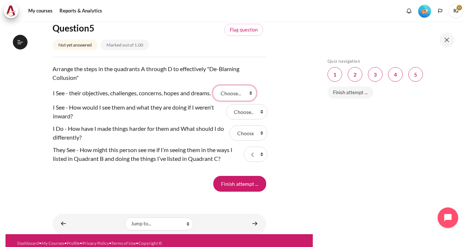
click at [255, 101] on select "Choose... C A B D" at bounding box center [234, 92] width 43 height 15
click at [346, 164] on div "Skip Quiz navigation Quiz navigation Question 1 This page Question 2 This page …" at bounding box center [388, 139] width 131 height 163
click at [257, 120] on select "Choose... C A B D" at bounding box center [246, 111] width 41 height 15
select select "1"
click at [226, 112] on select "Choose... C A B D" at bounding box center [246, 111] width 41 height 15
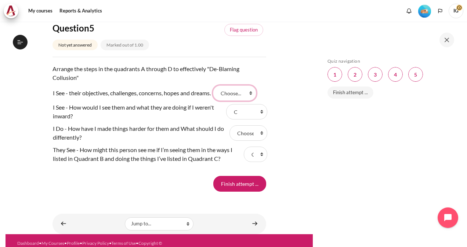
click at [255, 101] on select "Choose... C A B D" at bounding box center [234, 92] width 43 height 15
select select "2"
click at [217, 93] on select "Choose... C A B D" at bounding box center [234, 92] width 43 height 15
click at [256, 141] on select "Choose... C A B D" at bounding box center [248, 132] width 38 height 15
select select "3"
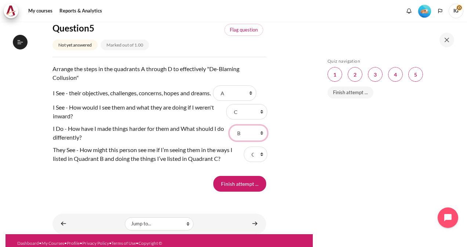
click at [229, 133] on select "Choose... C A B D" at bounding box center [248, 132] width 38 height 15
click at [258, 162] on select "Choose... C A B D" at bounding box center [255, 154] width 23 height 15
select select "4"
click at [244, 154] on select "Choose... C A B D" at bounding box center [255, 154] width 23 height 15
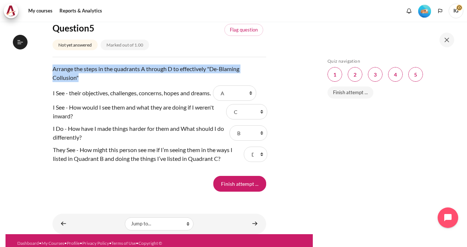
drag, startPoint x: 52, startPoint y: 76, endPoint x: 270, endPoint y: 156, distance: 231.1
copy div "Arrange the steps in the quadrants A through D to effectively "De-Blaming Collu…"
click at [258, 120] on select "Choose... C A B D" at bounding box center [246, 111] width 41 height 15
select select "3"
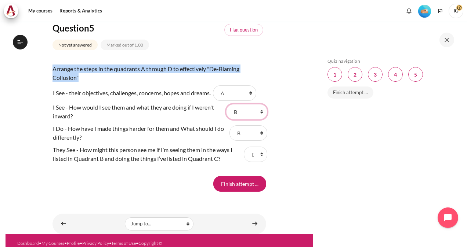
click at [226, 112] on select "Choose... C A B D" at bounding box center [246, 111] width 41 height 15
click at [258, 141] on select "Choose... C A B D" at bounding box center [248, 132] width 38 height 15
select select "1"
click at [229, 133] on select "Choose... C A B D" at bounding box center [248, 132] width 38 height 15
click at [253, 191] on input "Finish attempt ..." at bounding box center [239, 183] width 53 height 15
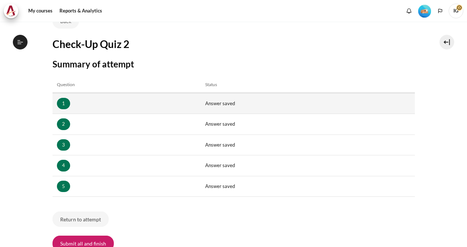
scroll to position [110, 0]
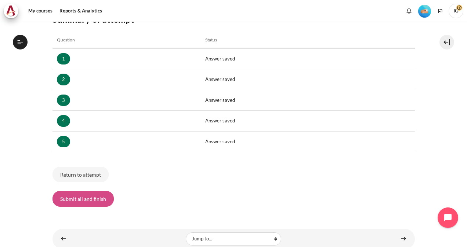
click at [101, 200] on button "Submit all and finish" at bounding box center [82, 198] width 61 height 15
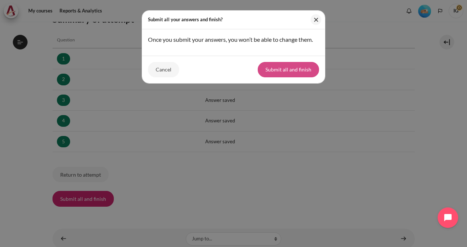
click at [278, 67] on button "Submit all and finish" at bounding box center [287, 69] width 61 height 15
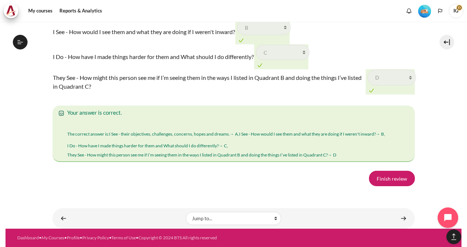
scroll to position [1196, 0]
click at [393, 181] on link "Finish review" at bounding box center [392, 178] width 46 height 15
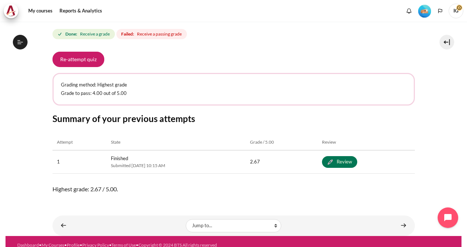
scroll to position [124, 0]
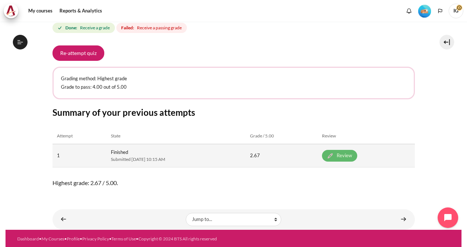
click at [357, 154] on link "Review" at bounding box center [339, 156] width 35 height 12
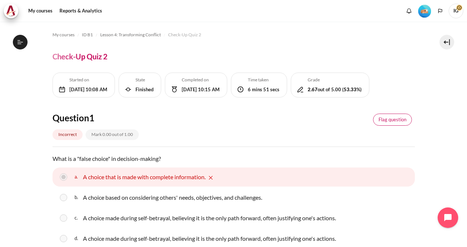
click at [387, 126] on link "Flag question" at bounding box center [392, 120] width 39 height 12
click at [103, 140] on div "Mark 0.00 out of 1.00" at bounding box center [111, 134] width 53 height 11
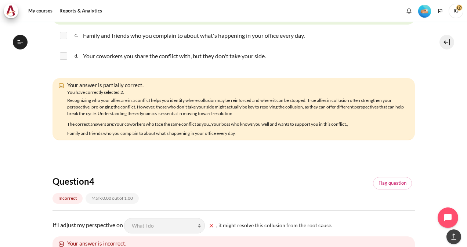
scroll to position [587, 0]
click at [388, 189] on link "Flag question" at bounding box center [392, 182] width 39 height 12
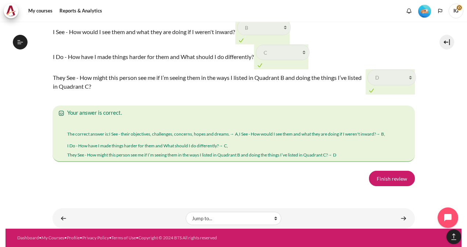
scroll to position [1196, 0]
click at [393, 180] on link "Finish review" at bounding box center [392, 178] width 46 height 15
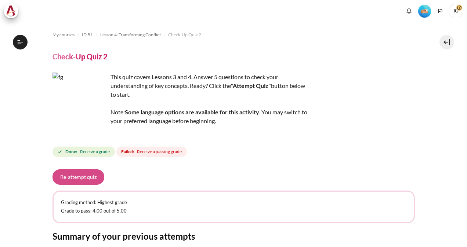
scroll to position [231, 0]
click at [80, 180] on button "Re-attempt quiz" at bounding box center [78, 176] width 52 height 15
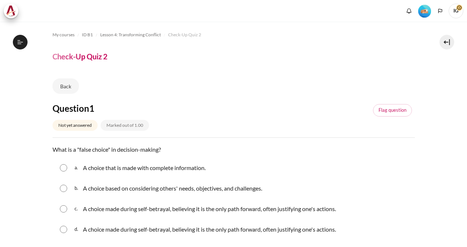
scroll to position [231, 0]
drag, startPoint x: 54, startPoint y: 149, endPoint x: 377, endPoint y: 233, distance: 333.9
click at [377, 233] on div "Question text What is a "false choice" in decision-making? Question 1 Answer a.…" at bounding box center [233, 192] width 362 height 95
copy div "What is a "false choice" in decision-making? Question 1 Answer a. A choice that…"
click at [65, 209] on input "Content" at bounding box center [63, 208] width 7 height 7
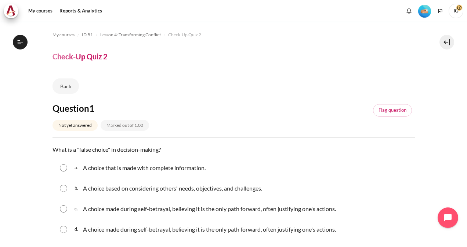
radio input "true"
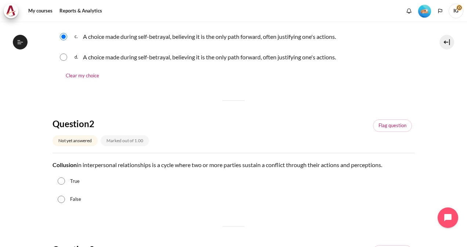
scroll to position [220, 0]
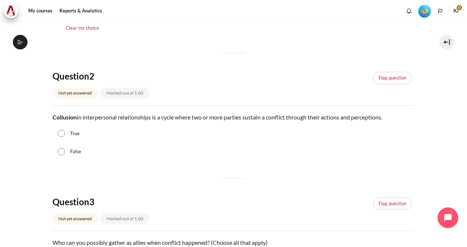
click at [60, 134] on input "True" at bounding box center [61, 133] width 7 height 7
radio input "true"
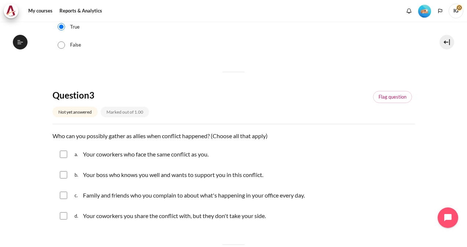
scroll to position [330, 0]
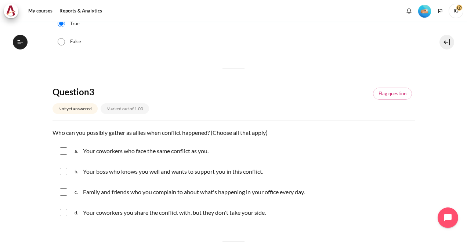
click at [62, 150] on input "Content" at bounding box center [63, 150] width 7 height 7
checkbox input "true"
click at [63, 169] on input "Content" at bounding box center [63, 171] width 7 height 7
checkbox input "true"
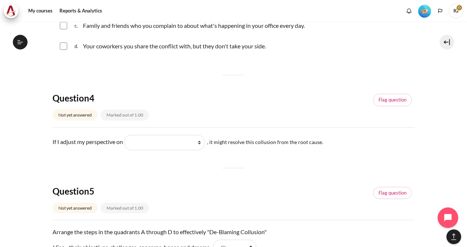
scroll to position [513, 0]
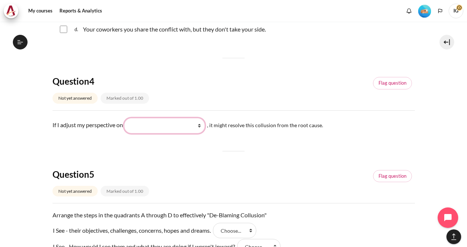
click at [203, 127] on select "What they do What I see and feel about what they do What I do What they see and…" at bounding box center [164, 125] width 81 height 15
select select "2"
click at [128, 118] on select "What they do What I see and feel about what they do What I do What they see and…" at bounding box center [164, 125] width 81 height 15
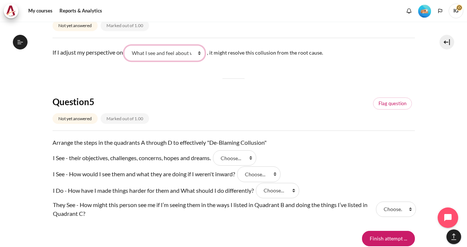
scroll to position [587, 0]
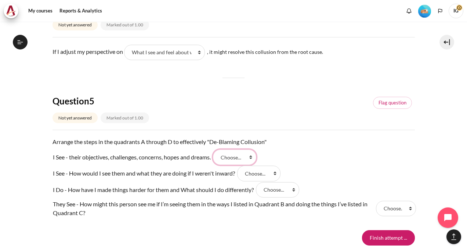
click at [255, 157] on select "Choose... B D C A" at bounding box center [234, 157] width 43 height 15
select select "4"
click at [217, 150] on select "Choose... B D C A" at bounding box center [234, 157] width 43 height 15
click at [278, 173] on select "Choose... B D C A" at bounding box center [258, 173] width 43 height 15
select select "1"
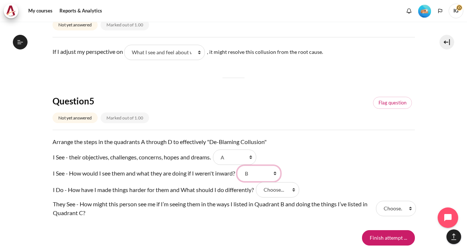
click at [241, 166] on select "Choose... B D C A" at bounding box center [258, 173] width 43 height 15
drag, startPoint x: 296, startPoint y: 190, endPoint x: 281, endPoint y: 193, distance: 15.6
click at [296, 190] on select "Choose... B D C A" at bounding box center [277, 189] width 43 height 15
select select "3"
click at [259, 182] on select "Choose... B D C A" at bounding box center [277, 189] width 43 height 15
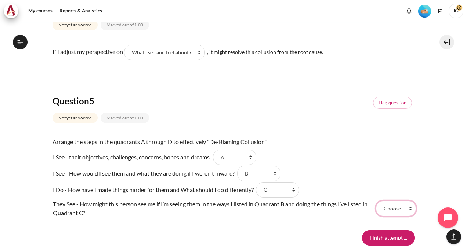
click at [407, 209] on select "Choose... B D C A" at bounding box center [396, 208] width 40 height 15
select select "2"
click at [376, 201] on select "Choose... B D C A" at bounding box center [396, 208] width 40 height 15
click at [378, 234] on input "Finish attempt ..." at bounding box center [388, 237] width 53 height 15
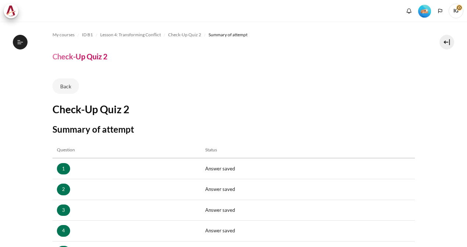
scroll to position [129, 0]
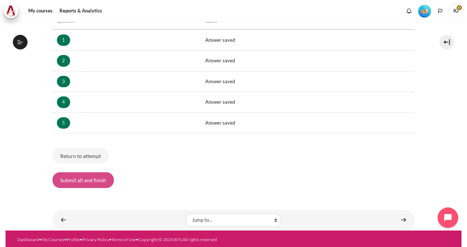
click at [69, 178] on button "Submit all and finish" at bounding box center [82, 179] width 61 height 15
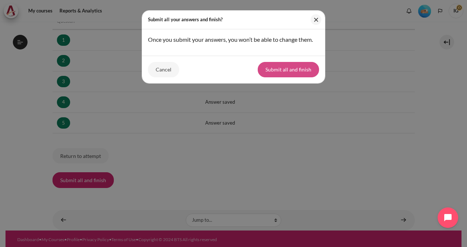
click at [305, 71] on button "Submit all and finish" at bounding box center [287, 69] width 61 height 15
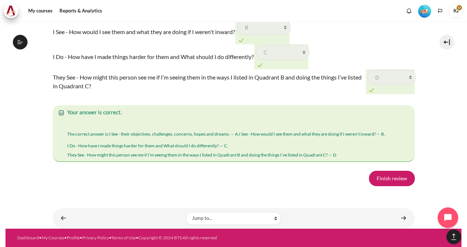
scroll to position [1204, 0]
click at [383, 180] on link "Finish review" at bounding box center [392, 178] width 46 height 15
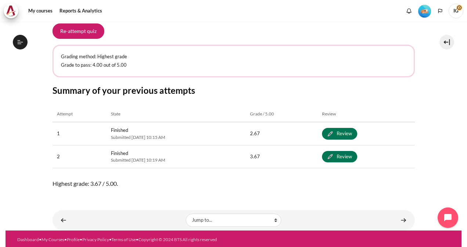
scroll to position [147, 0]
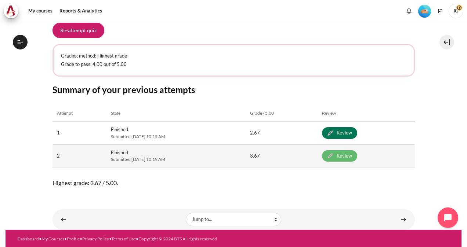
click at [357, 154] on link "Review" at bounding box center [339, 156] width 35 height 12
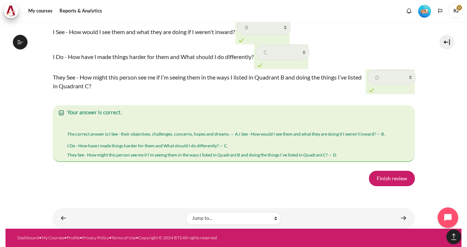
scroll to position [1204, 0]
click at [376, 176] on link "Finish review" at bounding box center [392, 178] width 46 height 15
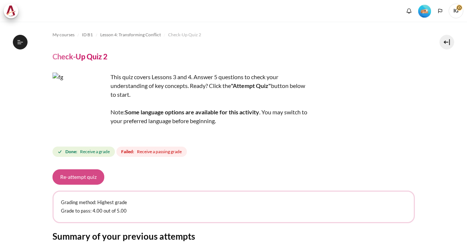
click at [81, 177] on button "Re-attempt quiz" at bounding box center [78, 176] width 52 height 15
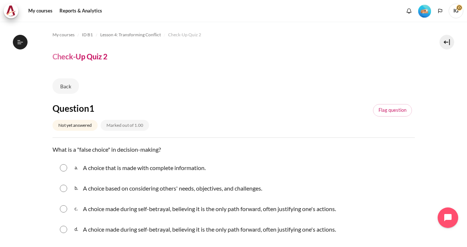
scroll to position [231, 0]
click at [64, 230] on input "Content" at bounding box center [63, 229] width 7 height 7
radio input "true"
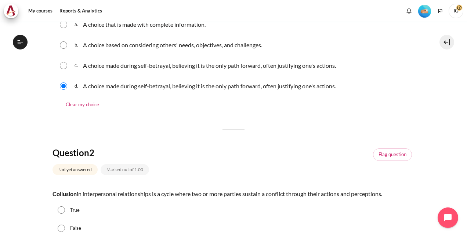
scroll to position [183, 0]
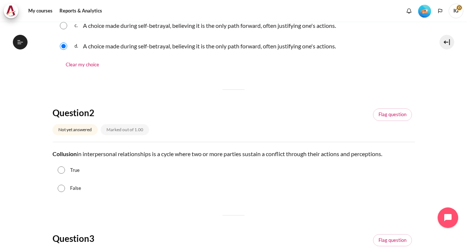
click at [60, 172] on input "True" at bounding box center [61, 170] width 7 height 7
radio input "true"
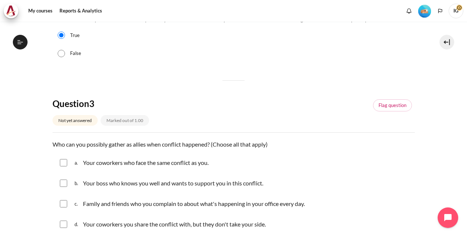
scroll to position [330, 0]
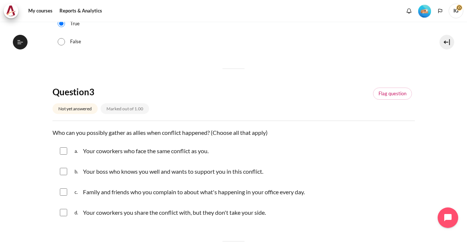
click at [62, 151] on input "Content" at bounding box center [63, 150] width 7 height 7
checkbox input "true"
click at [62, 172] on input "Content" at bounding box center [63, 171] width 7 height 7
checkbox input "true"
click at [61, 194] on input "Content" at bounding box center [63, 192] width 7 height 7
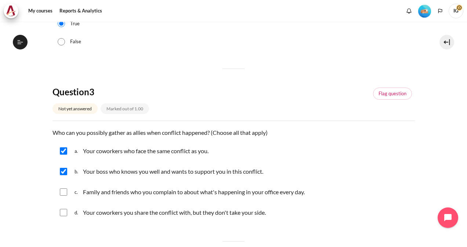
checkbox input "true"
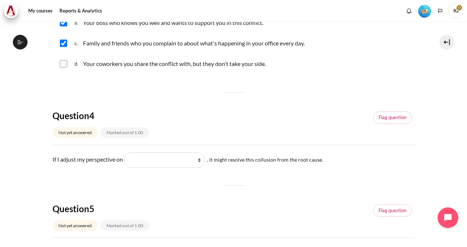
scroll to position [513, 0]
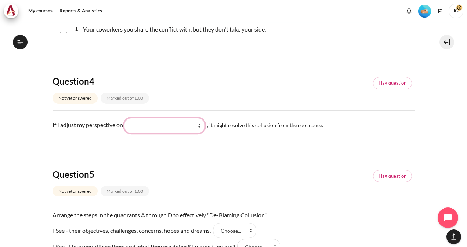
click at [202, 127] on select "What they do What I see and feel about what they do What I do What they see and…" at bounding box center [164, 125] width 81 height 15
select select "2"
click at [128, 118] on select "What they do What I see and feel about what they do What I do What they see and…" at bounding box center [164, 125] width 81 height 15
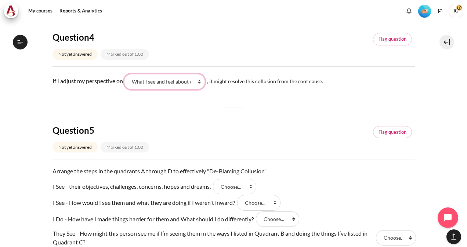
scroll to position [623, 0]
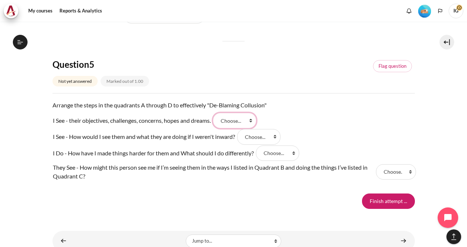
click at [253, 120] on select "Choose... B D C A" at bounding box center [234, 120] width 43 height 15
select select "4"
click at [217, 113] on select "Choose... B D C A" at bounding box center [234, 120] width 43 height 15
click at [277, 138] on select "Choose... B D C A" at bounding box center [258, 136] width 43 height 15
select select "1"
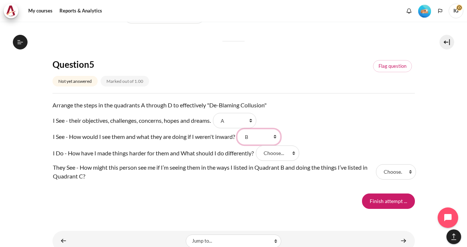
click at [241, 129] on select "Choose... B D C A" at bounding box center [258, 136] width 43 height 15
drag, startPoint x: 296, startPoint y: 153, endPoint x: 294, endPoint y: 157, distance: 4.8
click at [296, 153] on select "Choose... B D C A" at bounding box center [277, 153] width 43 height 15
select select "3"
click at [259, 146] on select "Choose... B D C A" at bounding box center [277, 153] width 43 height 15
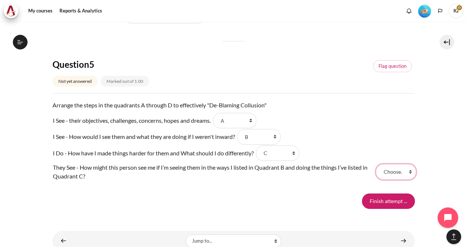
click at [408, 172] on select "Choose... B D C A" at bounding box center [396, 171] width 40 height 15
select select "2"
click at [376, 164] on select "Choose... B D C A" at bounding box center [396, 171] width 40 height 15
click at [386, 197] on input "Finish attempt ..." at bounding box center [388, 201] width 53 height 15
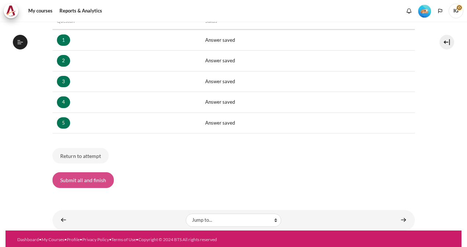
scroll to position [231, 0]
click at [94, 175] on button "Submit all and finish" at bounding box center [82, 179] width 61 height 15
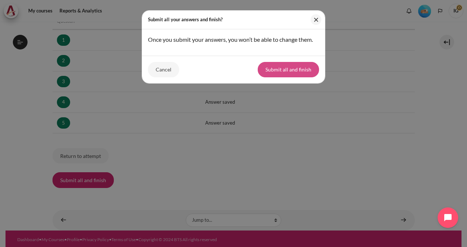
click at [298, 67] on button "Submit all and finish" at bounding box center [287, 69] width 61 height 15
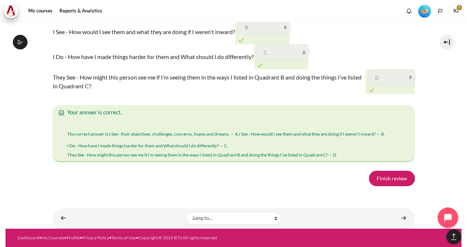
scroll to position [1198, 0]
click at [385, 180] on link "Finish review" at bounding box center [392, 178] width 46 height 15
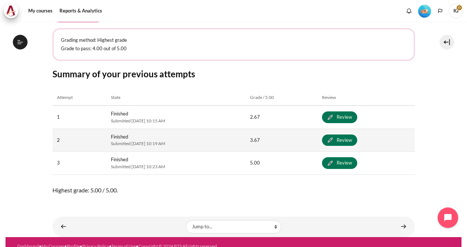
scroll to position [169, 0]
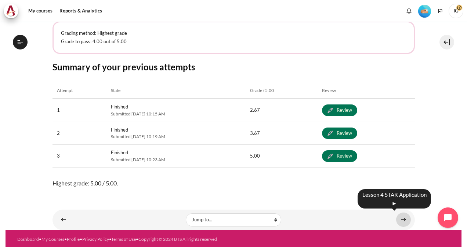
click at [399, 218] on link "Content" at bounding box center [403, 220] width 15 height 14
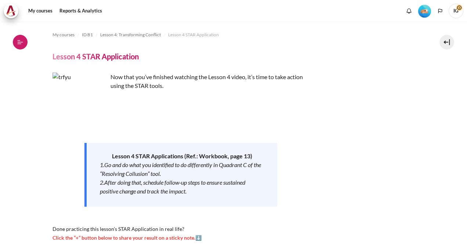
scroll to position [241, 0]
click at [20, 43] on icon at bounding box center [20, 42] width 7 height 7
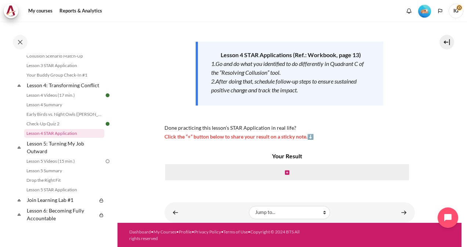
scroll to position [102, 0]
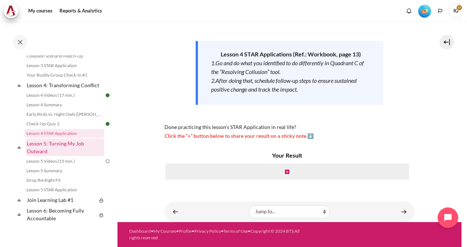
click at [72, 156] on link "Lesson 5: Turning My Job Outward" at bounding box center [65, 148] width 78 height 18
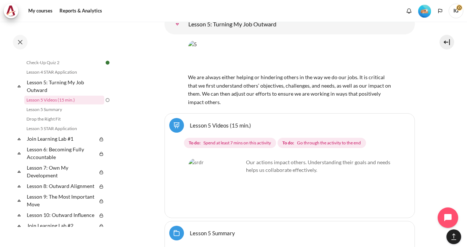
scroll to position [3976, 0]
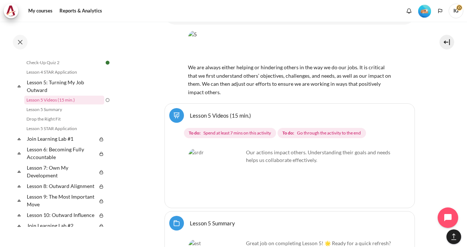
click at [199, 112] on link "Lesson 5 Videos (15 min.)" at bounding box center [220, 115] width 61 height 7
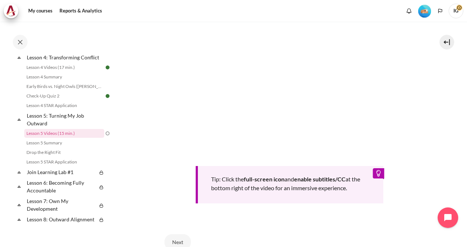
scroll to position [220, 0]
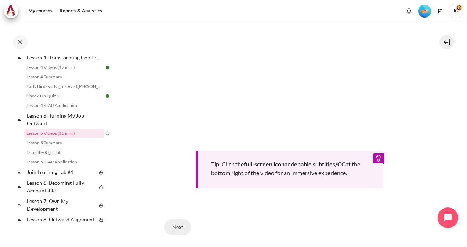
click at [180, 223] on button "Next" at bounding box center [177, 226] width 26 height 15
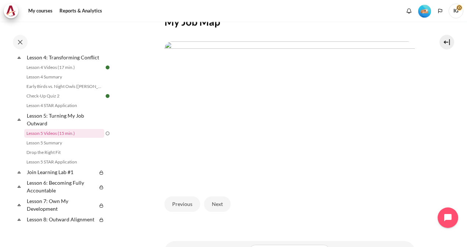
scroll to position [183, 0]
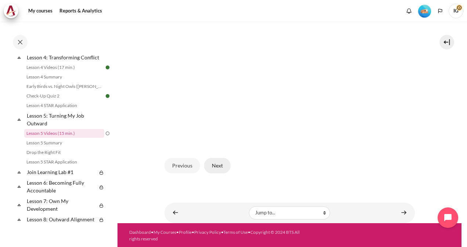
click at [215, 173] on button "Next" at bounding box center [217, 165] width 26 height 15
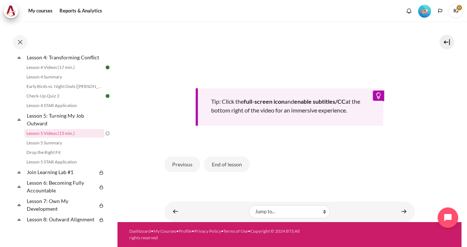
scroll to position [293, 0]
click at [239, 165] on button "End of lesson" at bounding box center [226, 164] width 45 height 15
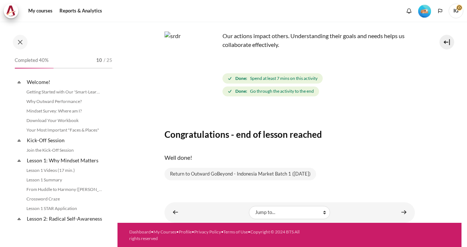
scroll to position [268, 0]
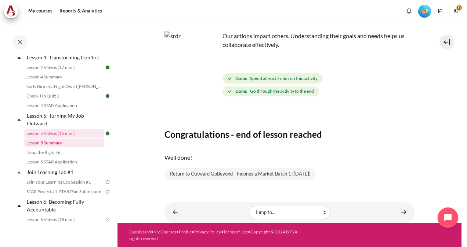
click at [57, 147] on link "Lesson 5 Summary" at bounding box center [64, 143] width 80 height 9
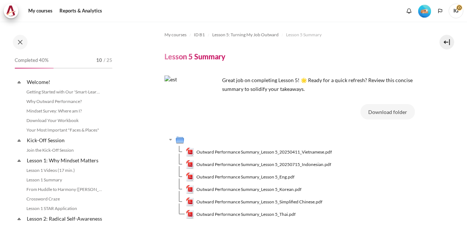
scroll to position [278, 0]
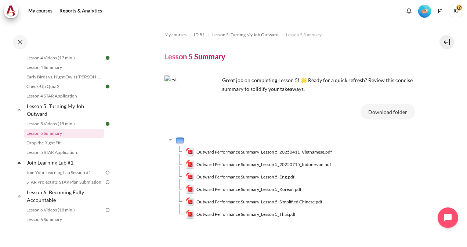
click at [230, 51] on div "My courses ID B1 Lesson 5: Turning My Job Outward Lesson 5 Summary Lesson 5 Sum…" at bounding box center [289, 130] width 250 height 216
click at [40, 147] on link "Drop the Right Fit" at bounding box center [64, 143] width 80 height 9
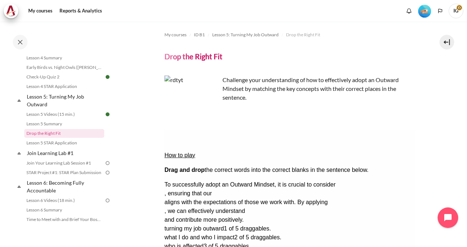
scroll to position [37, 0]
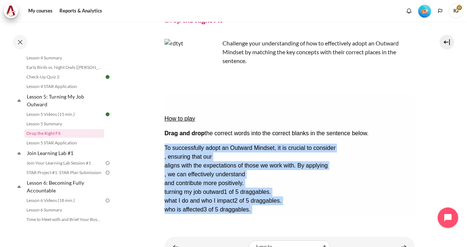
drag, startPoint x: 164, startPoint y: 124, endPoint x: 295, endPoint y: 194, distance: 148.2
click at [295, 194] on div "How to play Drag and drop the correct words into the correct blanks in the sent…" at bounding box center [289, 167] width 250 height 147
copy div "To successfully adopt an Outward Mindset, it is crucial to consider , ensuring …"
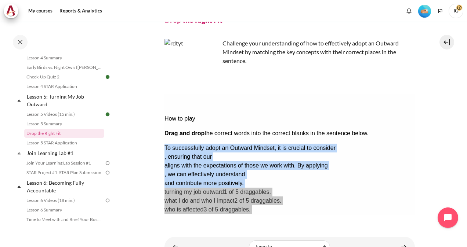
click at [320, 217] on div "My courses ID B1 Lesson 5: Turning My Job Outward Drop the Right Fit Drop the R…" at bounding box center [289, 105] width 250 height 241
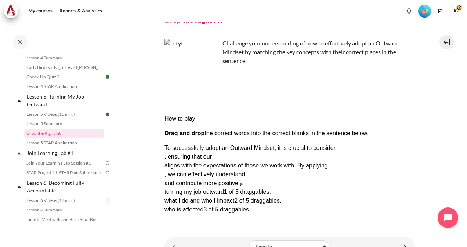
click at [265, 232] on div "Check Check the answers. The responses will be marked as correct, incorrect, or…" at bounding box center [289, 236] width 250 height 9
click at [367, 232] on div "Check Check the answers. The responses will be marked as correct, incorrect, or…" at bounding box center [289, 236] width 250 height 9
drag, startPoint x: 185, startPoint y: 183, endPoint x: 238, endPoint y: 136, distance: 70.9
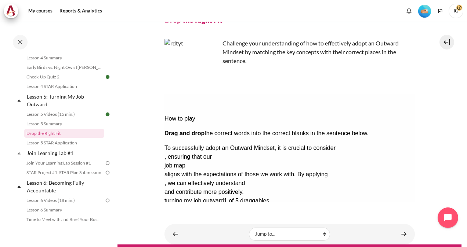
drag, startPoint x: 337, startPoint y: 168, endPoint x: 193, endPoint y: 156, distance: 145.0
drag, startPoint x: 211, startPoint y: 168, endPoint x: 369, endPoint y: 123, distance: 163.9
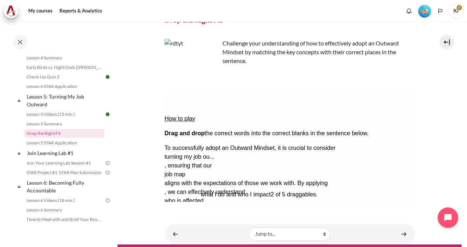
drag, startPoint x: 235, startPoint y: 171, endPoint x: 271, endPoint y: 147, distance: 43.3
click at [184, 233] on button "Check Check the answers. The responses will be marked as correct, incorrect, or…" at bounding box center [174, 237] width 20 height 8
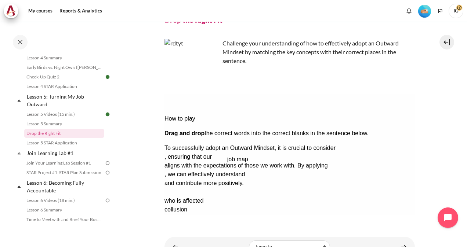
drag, startPoint x: 186, startPoint y: 169, endPoint x: 248, endPoint y: 136, distance: 70.5
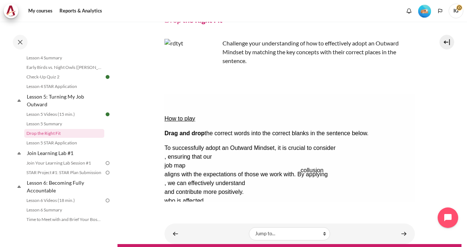
drag, startPoint x: 226, startPoint y: 170, endPoint x: 363, endPoint y: 129, distance: 142.7
drag, startPoint x: 235, startPoint y: 168, endPoint x: 393, endPoint y: 124, distance: 163.6
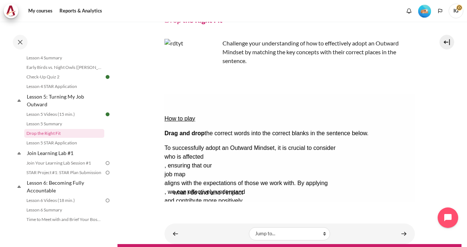
drag, startPoint x: 245, startPoint y: 170, endPoint x: 253, endPoint y: 144, distance: 27.4
drag, startPoint x: 250, startPoint y: 169, endPoint x: 222, endPoint y: 158, distance: 30.0
drag, startPoint x: 221, startPoint y: 156, endPoint x: 240, endPoint y: 168, distance: 22.6
drag, startPoint x: 249, startPoint y: 169, endPoint x: 205, endPoint y: 156, distance: 45.5
click at [191, 183] on div "How to play Drag and drop the correct words into the correct blanks in the sent…" at bounding box center [289, 167] width 250 height 147
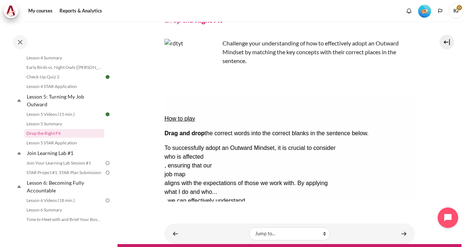
click at [184, 233] on button "Check Check the answers. The responses will be marked as correct, incorrect, or…" at bounding box center [174, 237] width 20 height 8
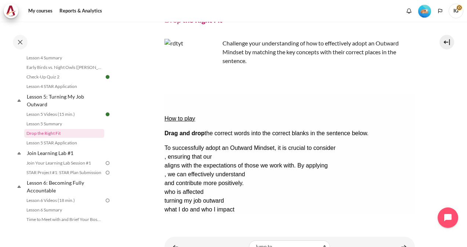
click at [316, 205] on div "what I do and who I impact" at bounding box center [289, 209] width 250 height 9
drag, startPoint x: 243, startPoint y: 171, endPoint x: 368, endPoint y: 123, distance: 134.0
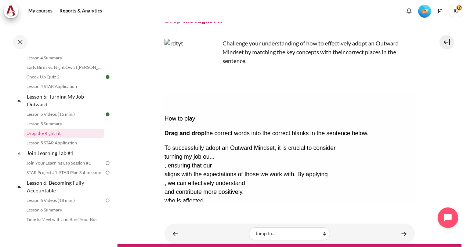
drag, startPoint x: 322, startPoint y: 169, endPoint x: 261, endPoint y: 134, distance: 70.0
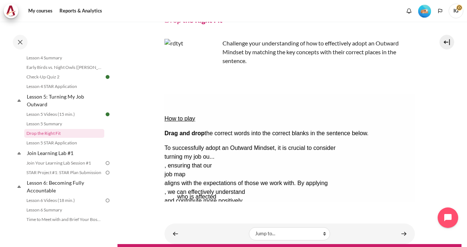
drag, startPoint x: 195, startPoint y: 171, endPoint x: 208, endPoint y: 158, distance: 18.2
drag, startPoint x: 262, startPoint y: 169, endPoint x: 254, endPoint y: 148, distance: 22.5
click at [184, 233] on button "Check Check the answers. The responses will be marked as correct, incorrect, or…" at bounding box center [174, 237] width 20 height 8
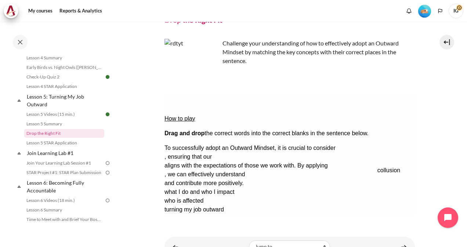
drag, startPoint x: 186, startPoint y: 183, endPoint x: 398, endPoint y: 122, distance: 220.7
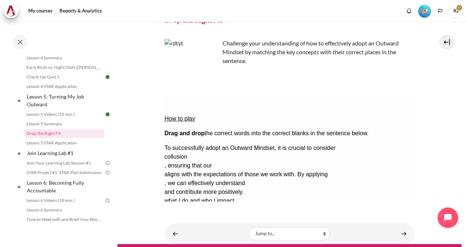
drag, startPoint x: 385, startPoint y: 171, endPoint x: 261, endPoint y: 136, distance: 129.1
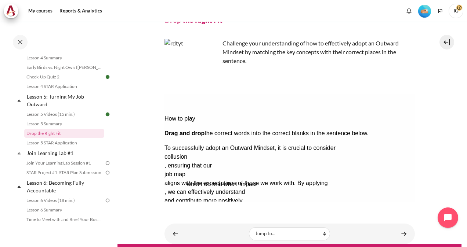
drag, startPoint x: 221, startPoint y: 170, endPoint x: 244, endPoint y: 145, distance: 34.1
drag, startPoint x: 199, startPoint y: 170, endPoint x: 212, endPoint y: 155, distance: 19.8
click at [184, 233] on button "Check Check the answers. The responses will be marked as correct, incorrect, or…" at bounding box center [174, 237] width 20 height 8
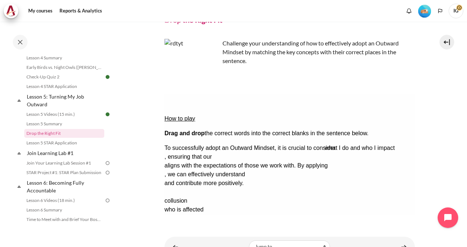
drag, startPoint x: 233, startPoint y: 170, endPoint x: 392, endPoint y: 125, distance: 166.0
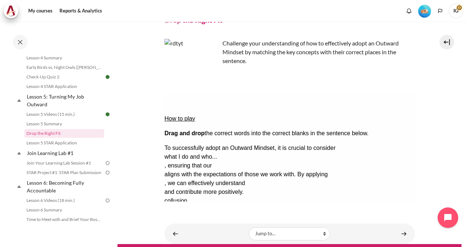
drag, startPoint x: 306, startPoint y: 170, endPoint x: 242, endPoint y: 136, distance: 72.8
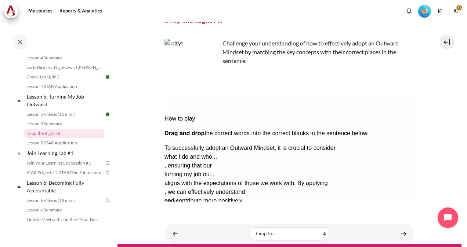
drag, startPoint x: 270, startPoint y: 170, endPoint x: 263, endPoint y: 145, distance: 26.7
drag, startPoint x: 244, startPoint y: 169, endPoint x: 268, endPoint y: 180, distance: 26.7
drag, startPoint x: 259, startPoint y: 134, endPoint x: 216, endPoint y: 152, distance: 46.3
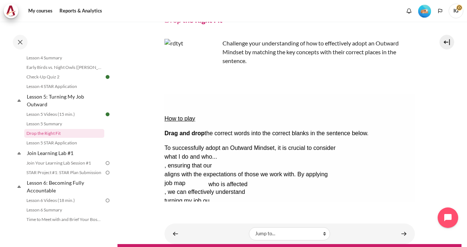
drag, startPoint x: 193, startPoint y: 170, endPoint x: 237, endPoint y: 135, distance: 55.6
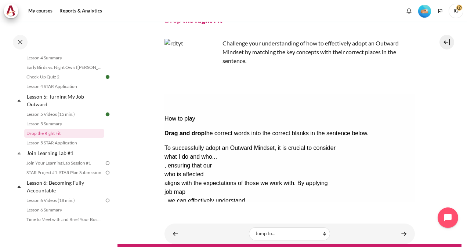
click at [184, 233] on button "Check Check the answers. The responses will be marked as correct, incorrect, or…" at bounding box center [174, 237] width 20 height 8
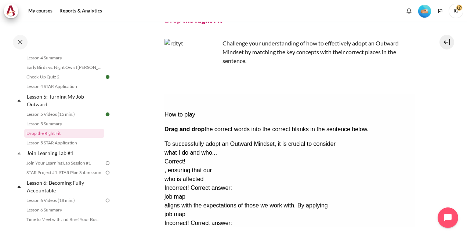
scroll to position [0, 0]
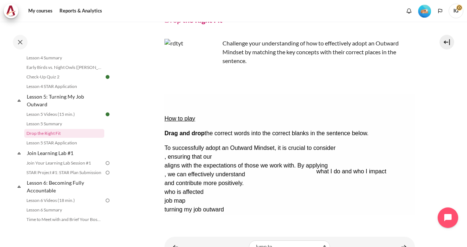
drag, startPoint x: 238, startPoint y: 175, endPoint x: 374, endPoint y: 128, distance: 144.2
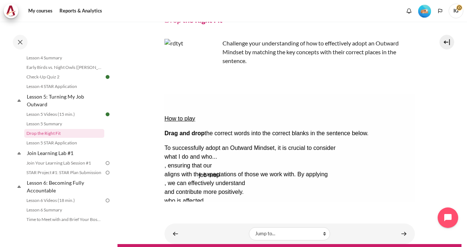
drag, startPoint x: 233, startPoint y: 174, endPoint x: 267, endPoint y: 139, distance: 49.0
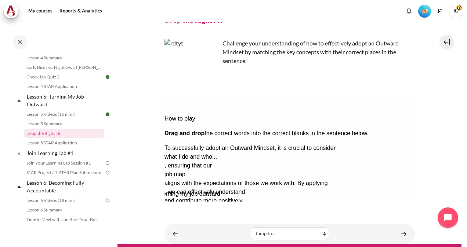
drag, startPoint x: 256, startPoint y: 171, endPoint x: 252, endPoint y: 146, distance: 25.3
drag, startPoint x: 197, startPoint y: 170, endPoint x: 205, endPoint y: 156, distance: 16.3
click at [183, 233] on button "Check Check the answers. The responses will be marked as correct, incorrect, or…" at bounding box center [174, 237] width 20 height 8
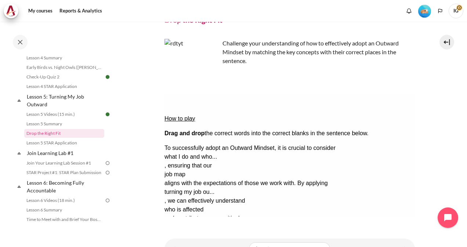
scroll to position [73, 0]
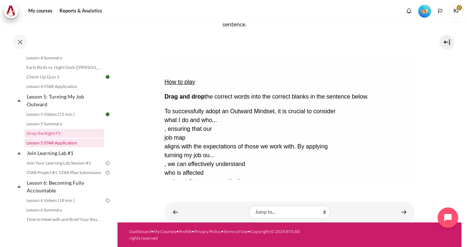
click at [65, 147] on link "Lesson 5 STAR Application" at bounding box center [64, 143] width 80 height 9
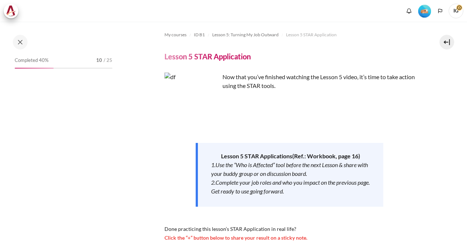
scroll to position [102, 0]
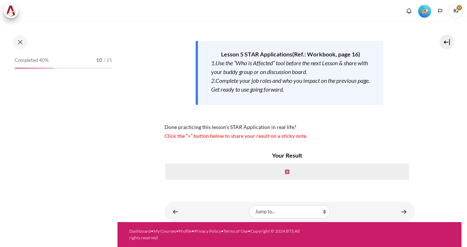
click at [285, 172] on icon "Content" at bounding box center [287, 171] width 4 height 5
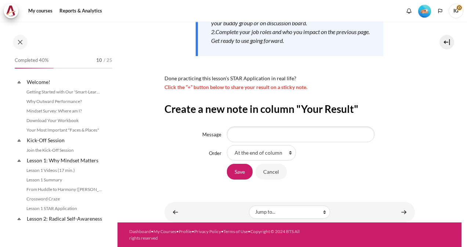
scroll to position [297, 0]
